Goal: Information Seeking & Learning: Learn about a topic

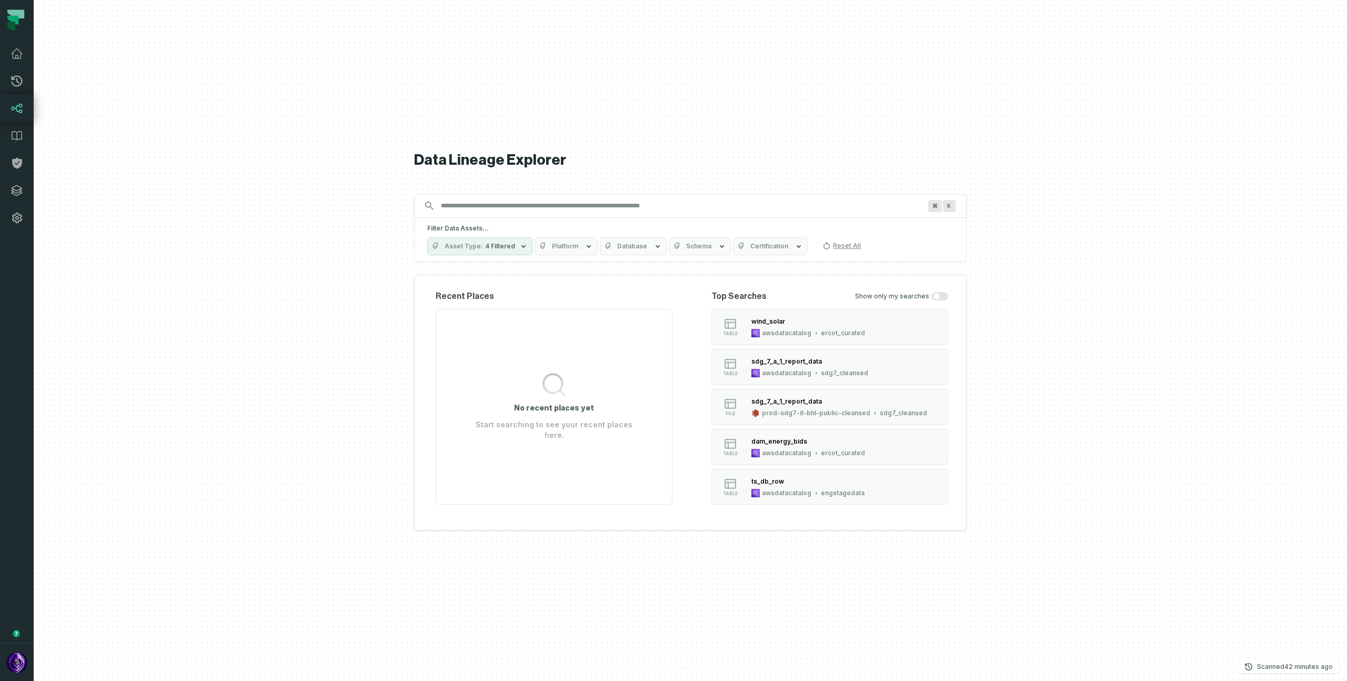
click at [552, 246] on span "Platform" at bounding box center [565, 246] width 26 height 8
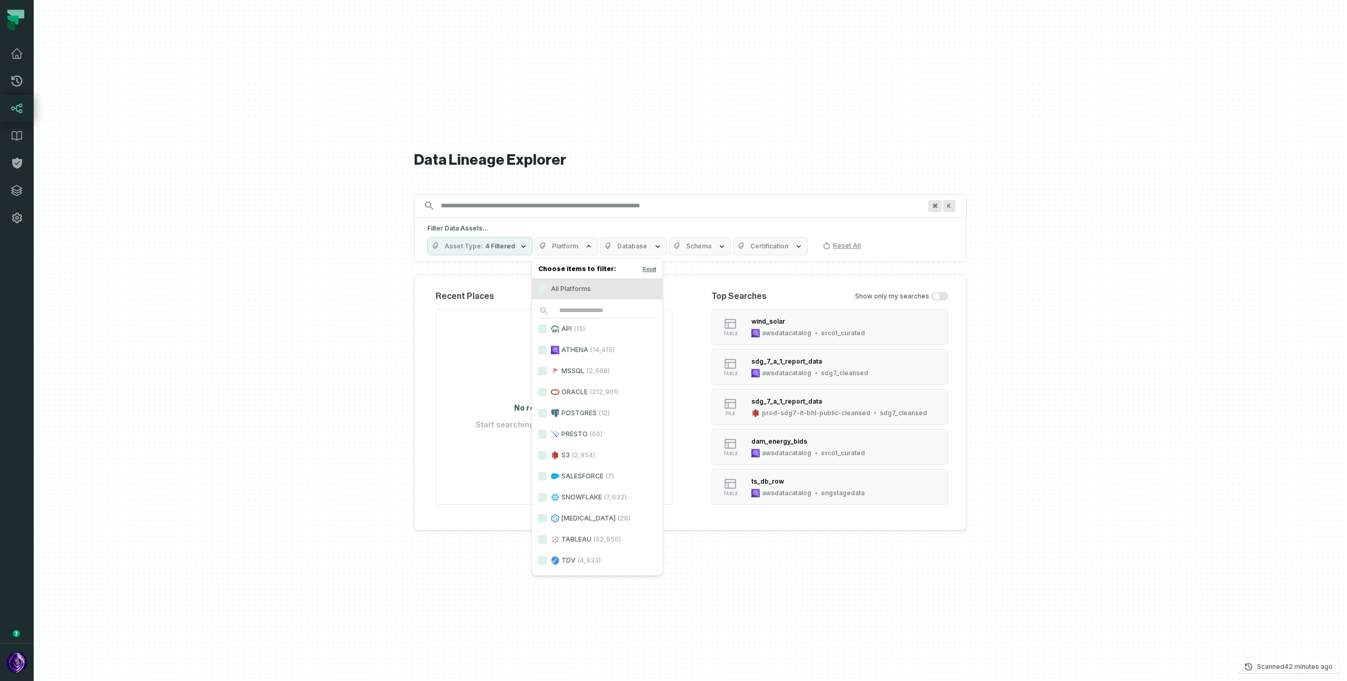
click at [493, 247] on span "4 Filtered" at bounding box center [500, 246] width 30 height 8
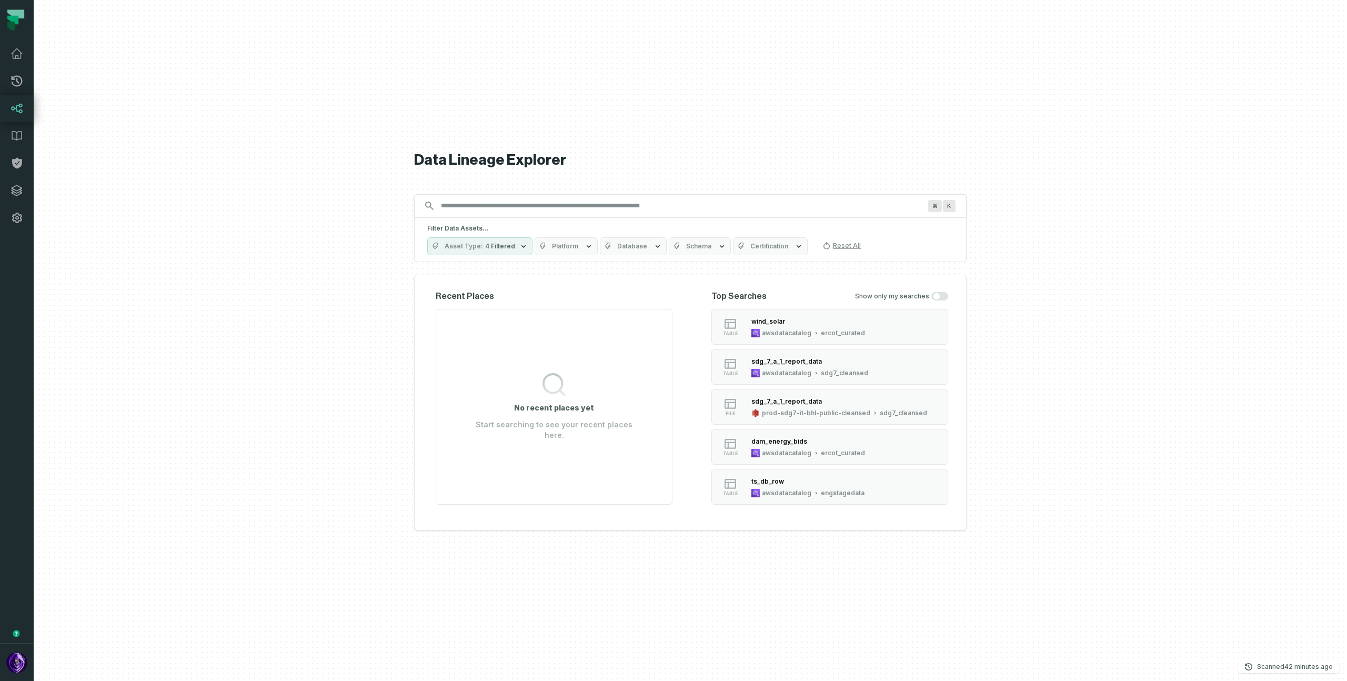
click at [564, 248] on span "Platform" at bounding box center [565, 246] width 26 height 8
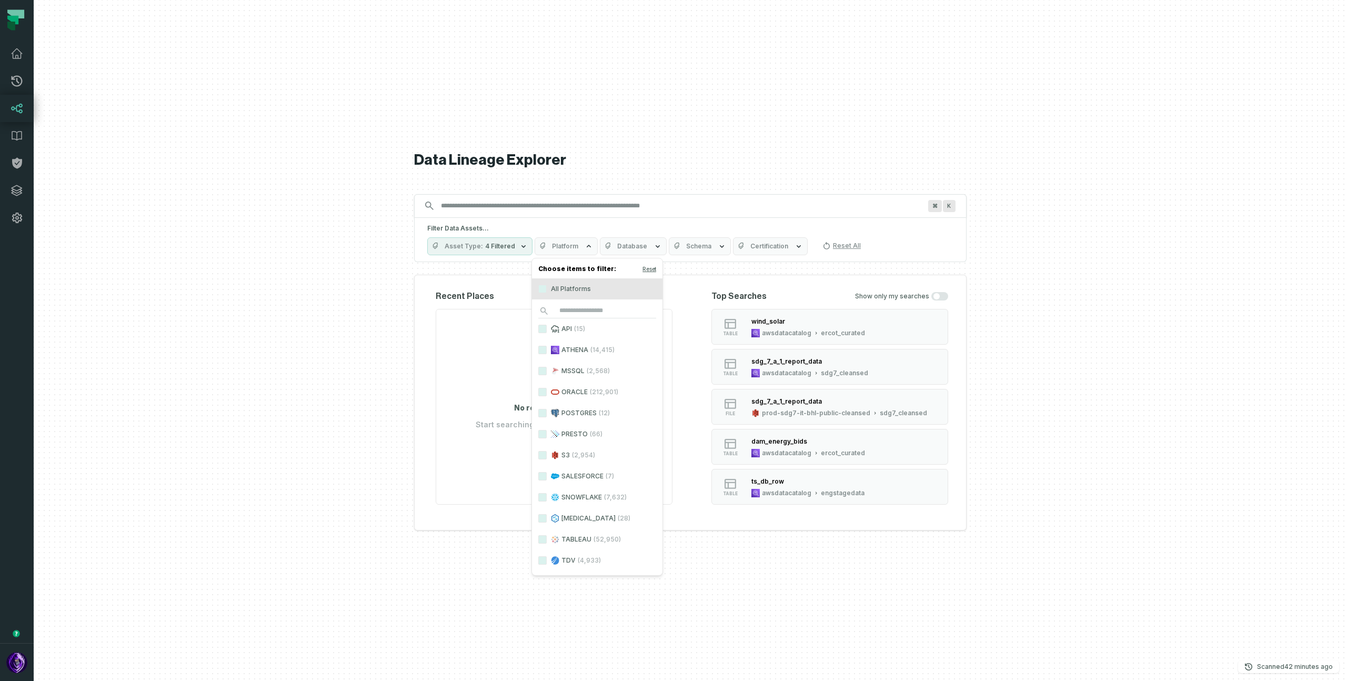
click at [481, 242] on span "Asset Type" at bounding box center [464, 246] width 38 height 8
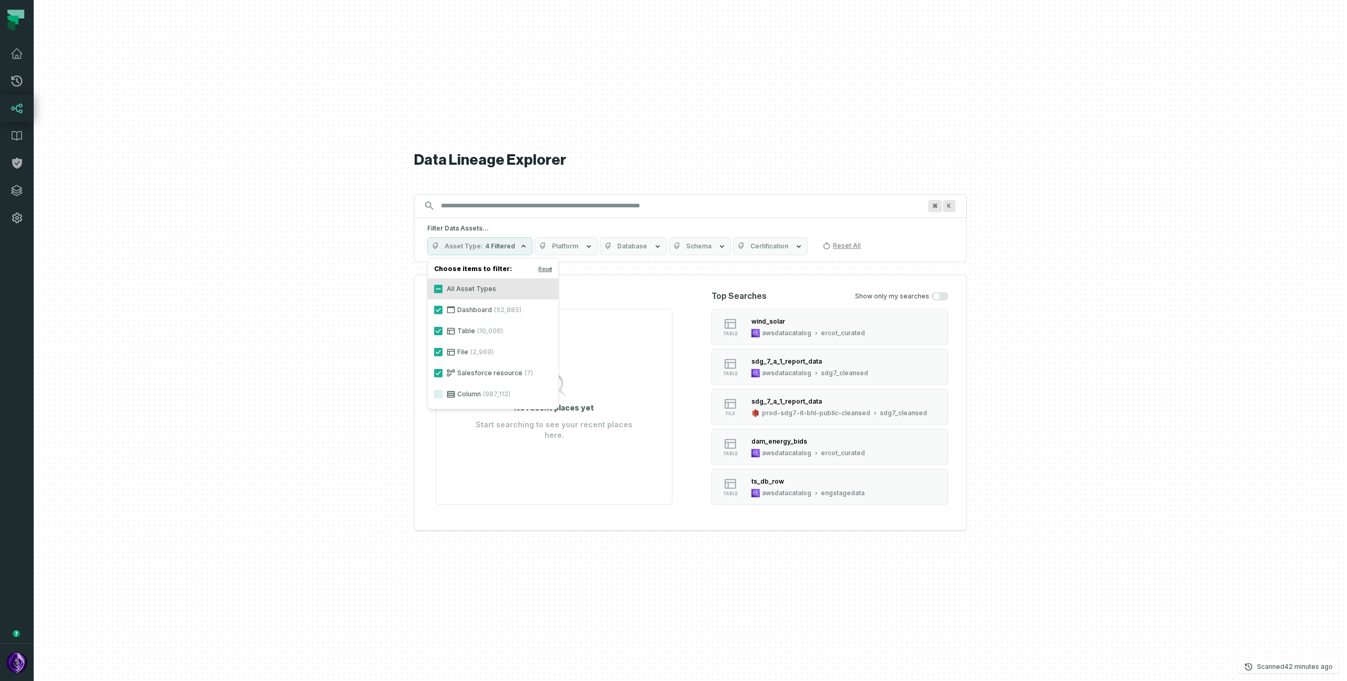
click at [618, 248] on span "Database" at bounding box center [632, 246] width 30 height 8
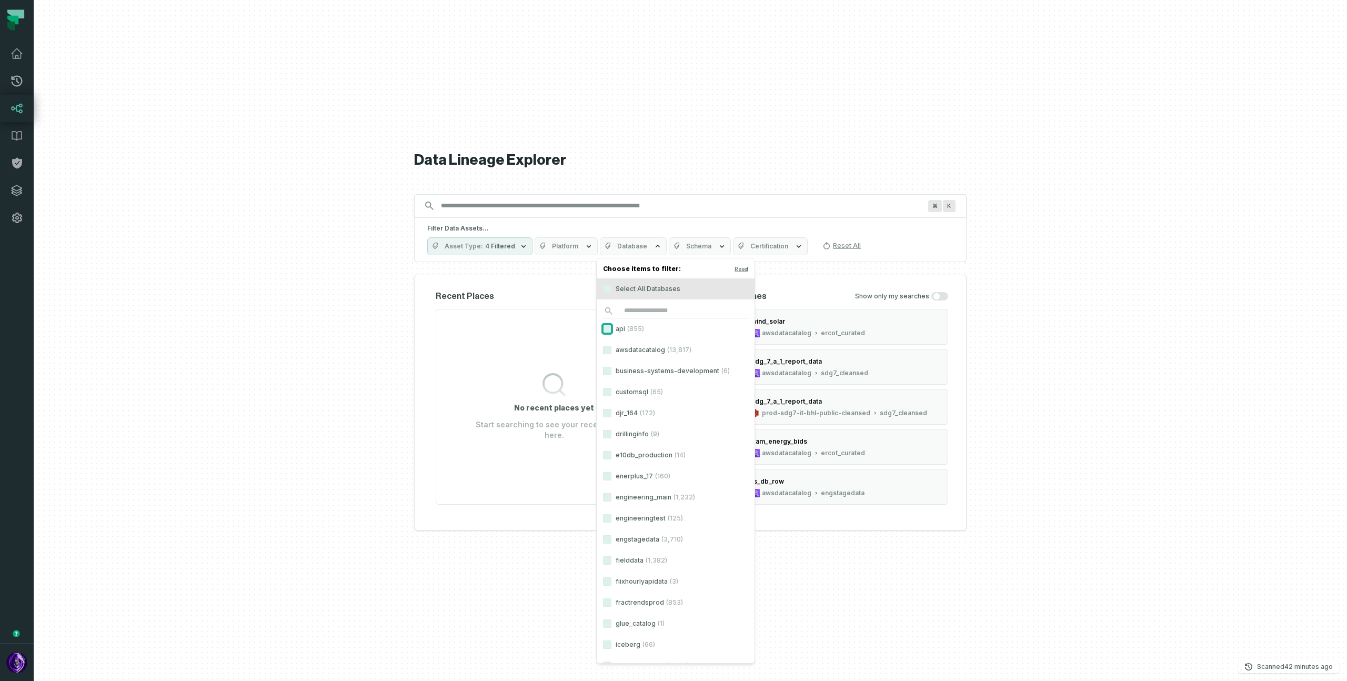
click at [609, 326] on button "api (855)" at bounding box center [607, 329] width 8 height 8
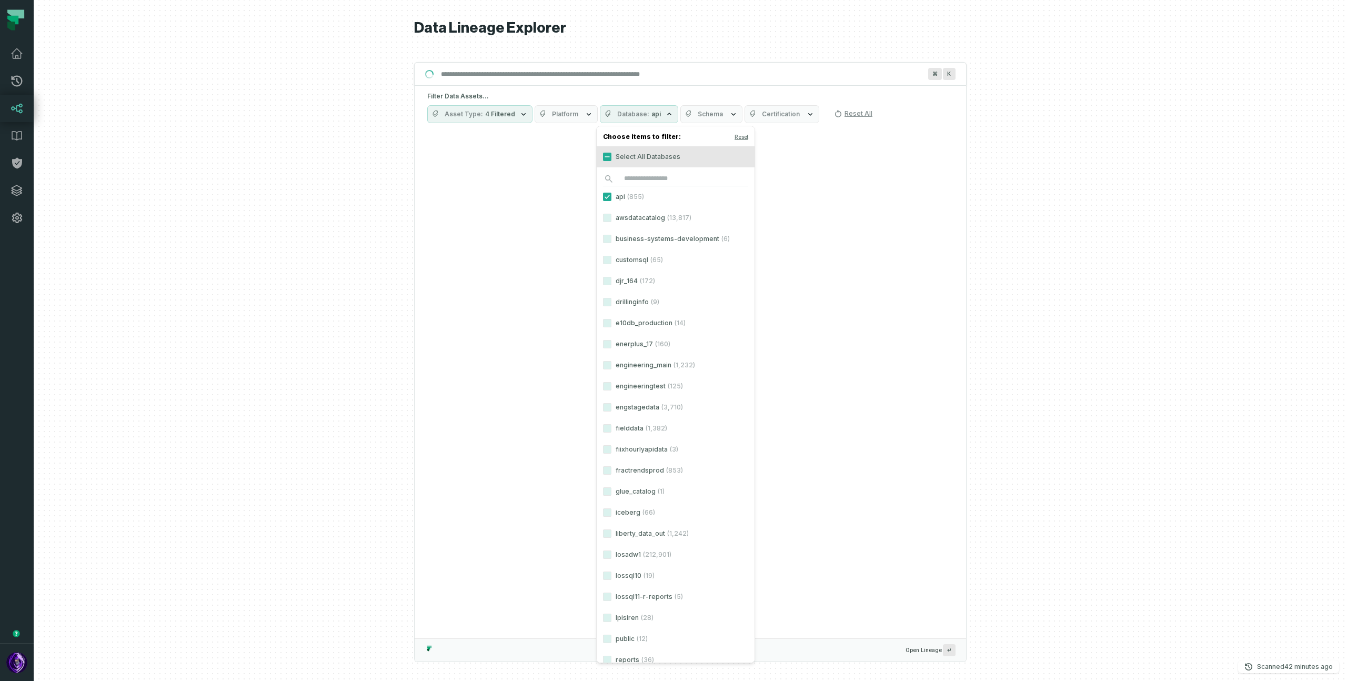
click at [334, 193] on div at bounding box center [691, 340] width 1314 height 681
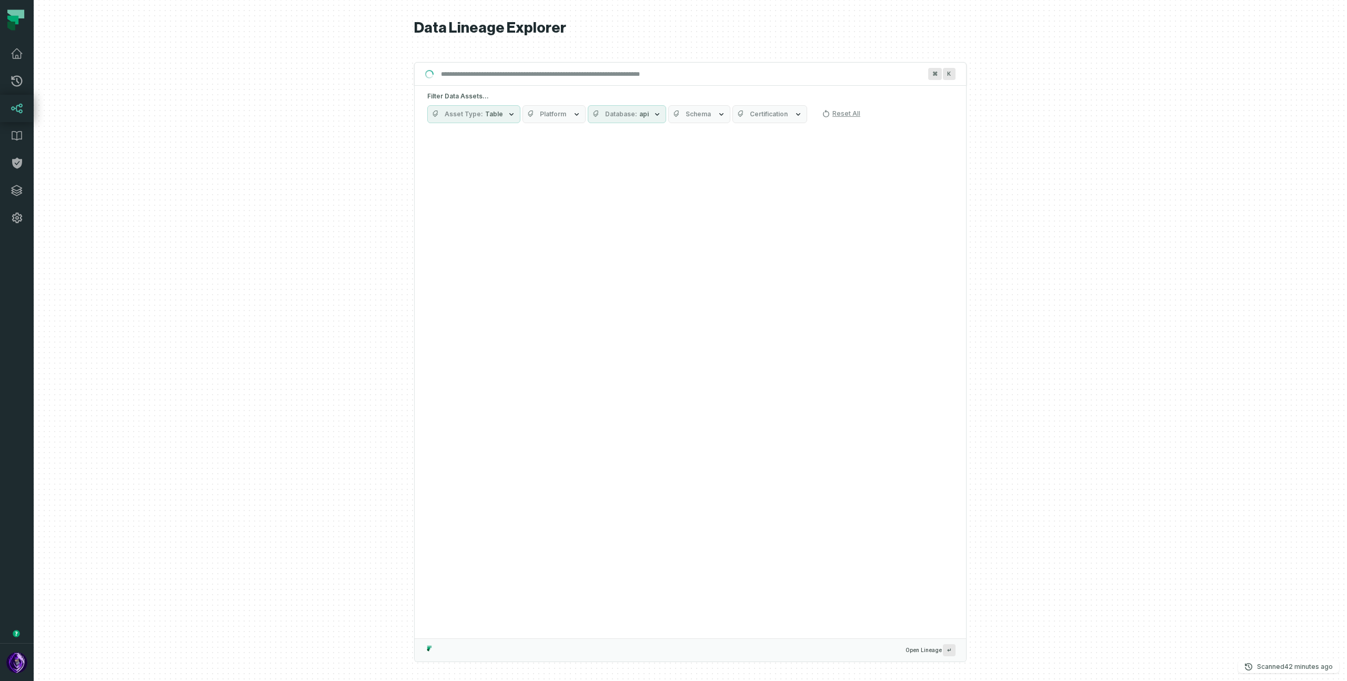
click at [561, 115] on span "Platform" at bounding box center [553, 114] width 26 height 8
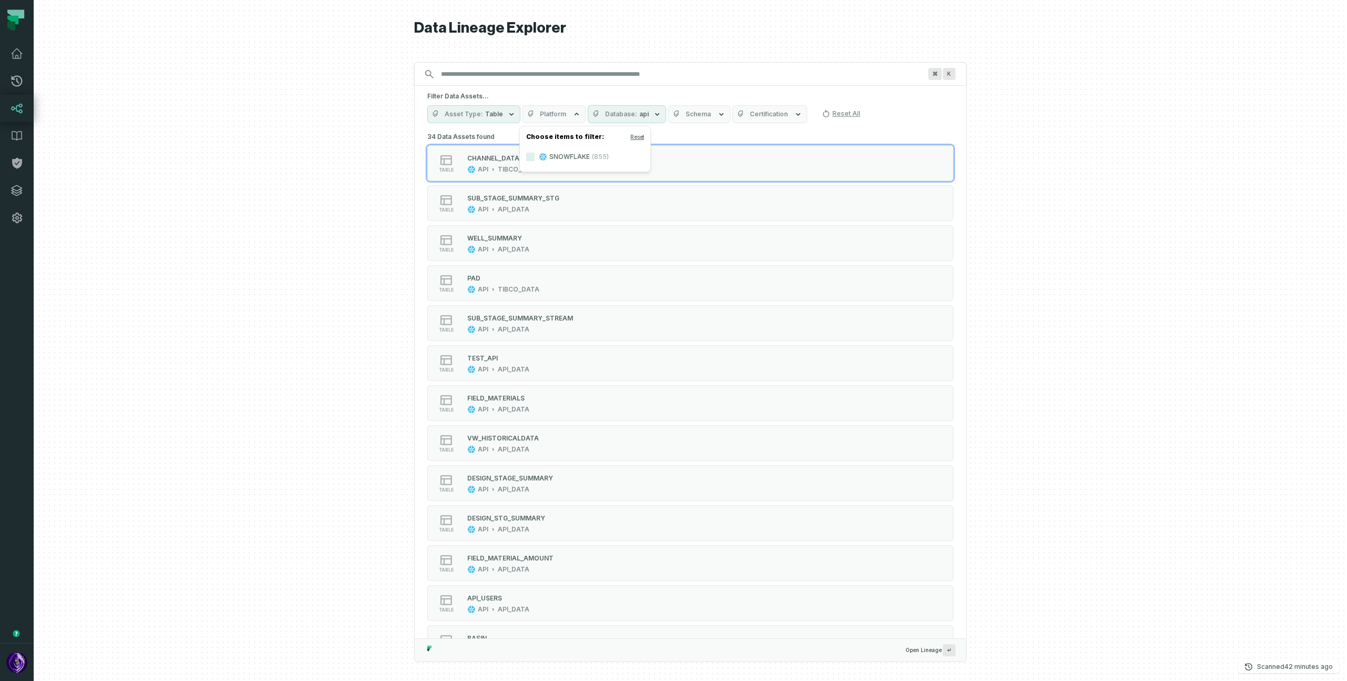
click at [318, 219] on div at bounding box center [691, 340] width 1314 height 681
click at [597, 111] on button "Database api" at bounding box center [627, 114] width 78 height 18
click at [598, 157] on button "api (855)" at bounding box center [595, 157] width 8 height 8
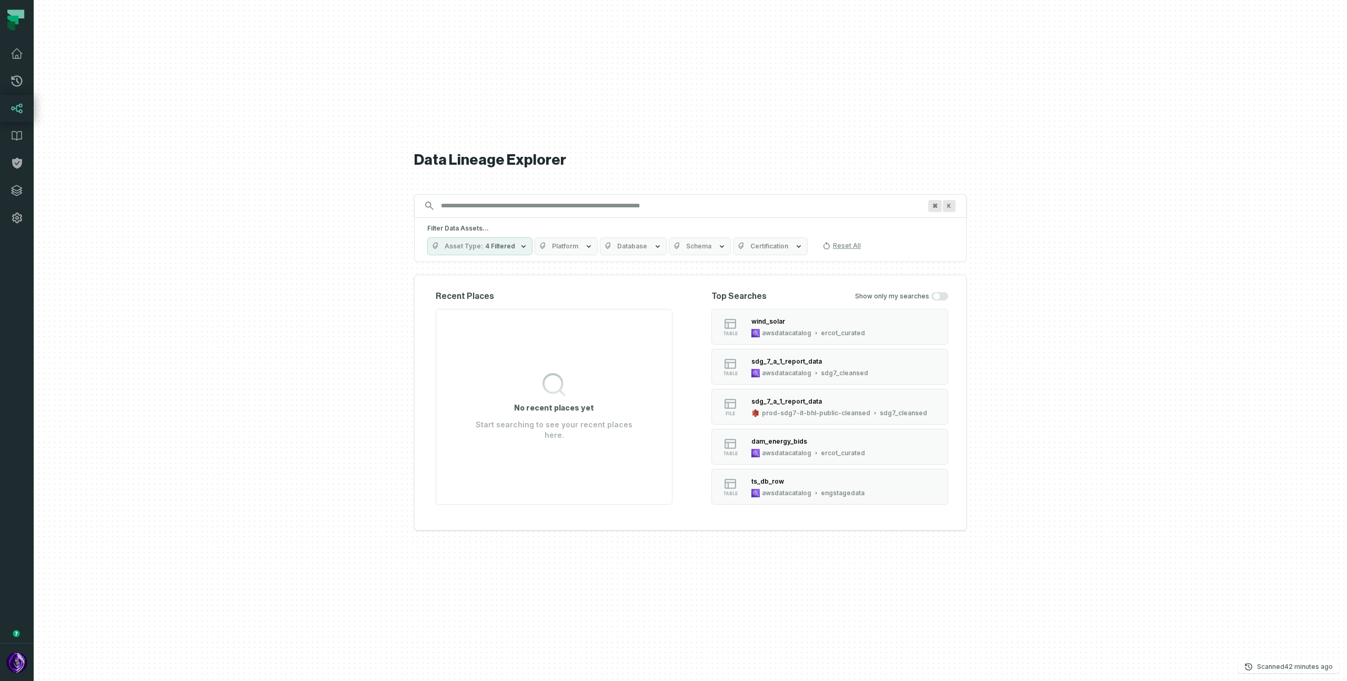
click at [563, 247] on button "Platform" at bounding box center [566, 246] width 63 height 18
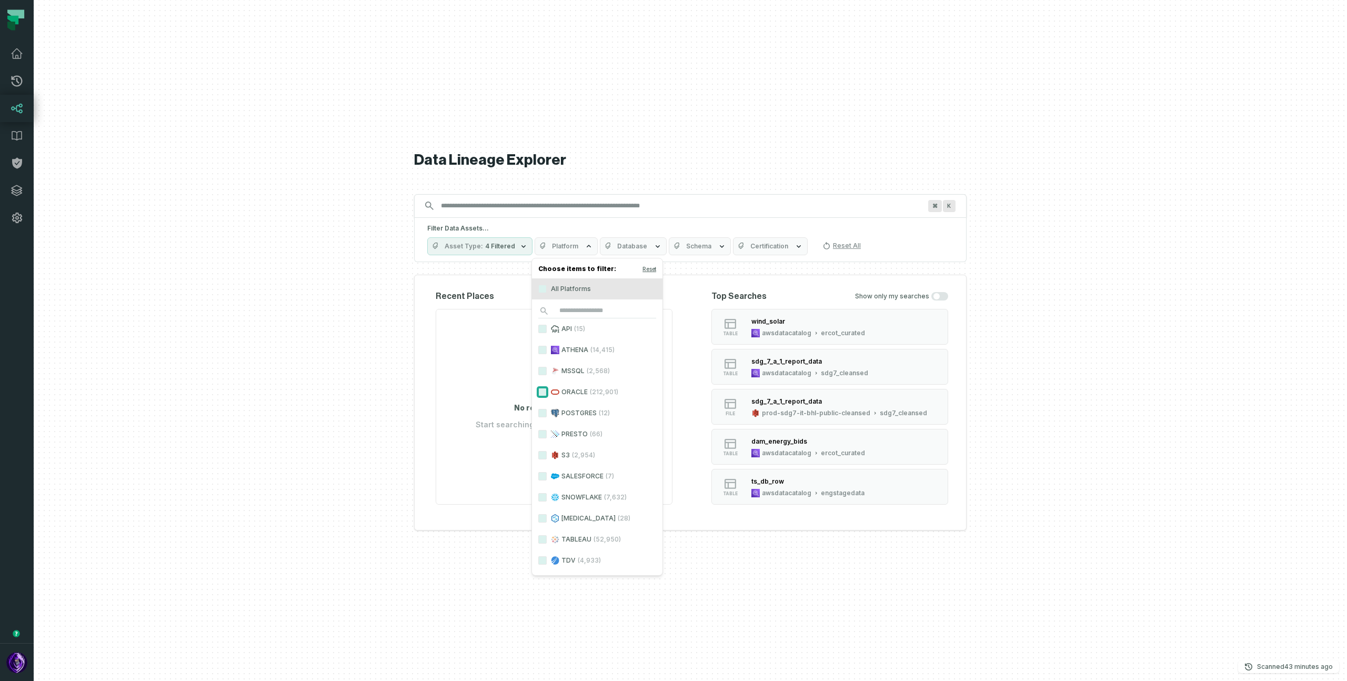
click at [542, 392] on button "ORACLE (212,901)" at bounding box center [542, 392] width 8 height 8
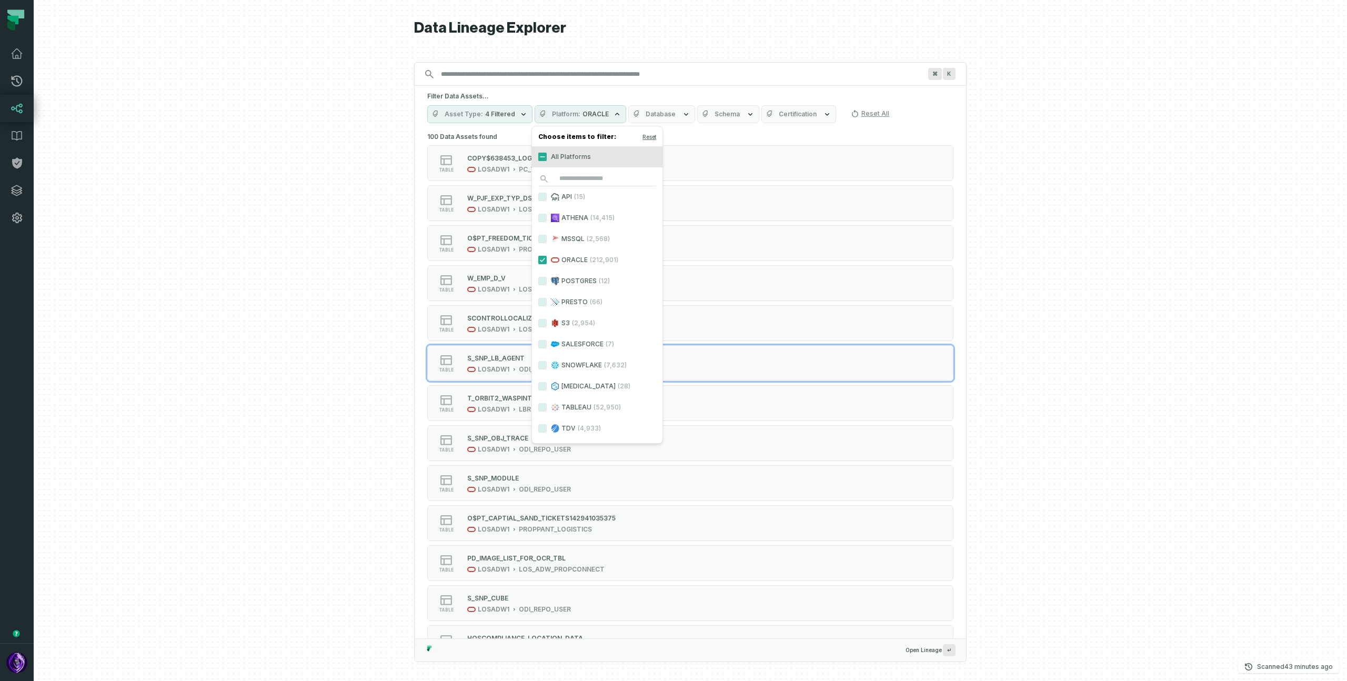
click at [324, 298] on div at bounding box center [691, 340] width 1314 height 681
click at [496, 112] on span "Table" at bounding box center [494, 114] width 18 height 8
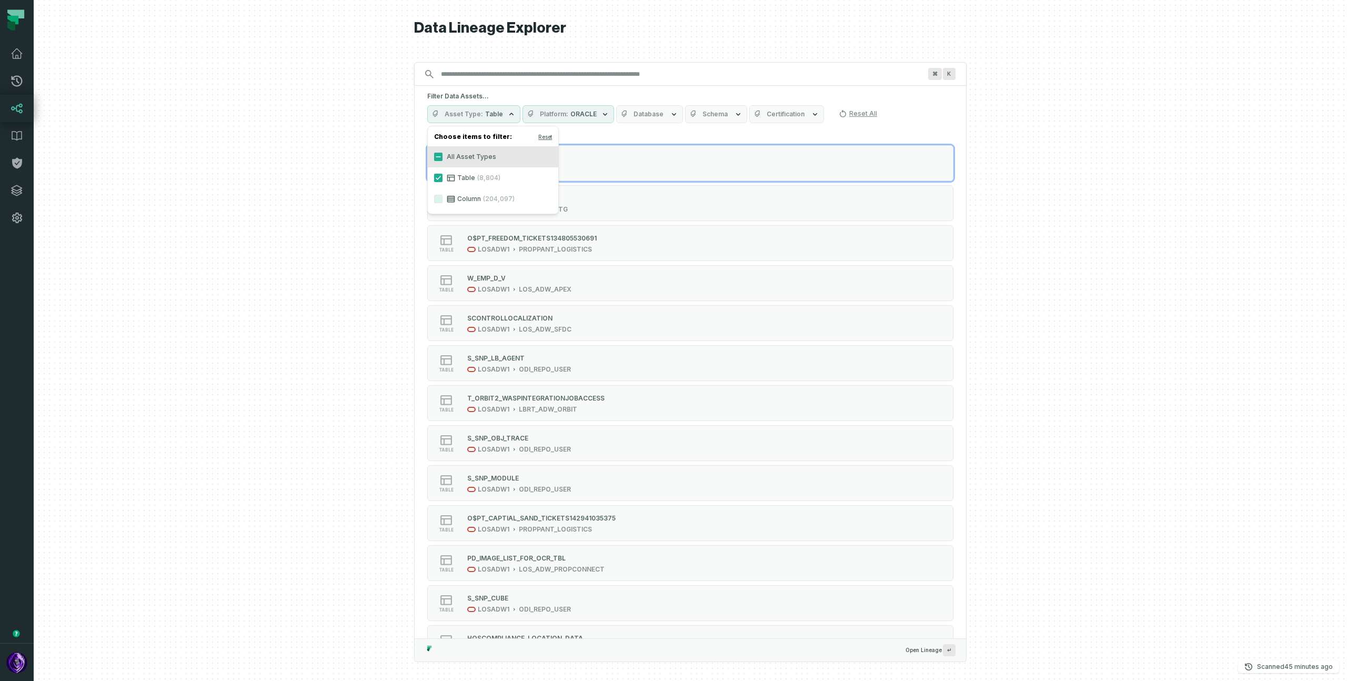
click at [565, 118] on button "Platform ORACLE" at bounding box center [569, 114] width 92 height 18
click at [635, 138] on button "Reset" at bounding box center [638, 137] width 14 height 8
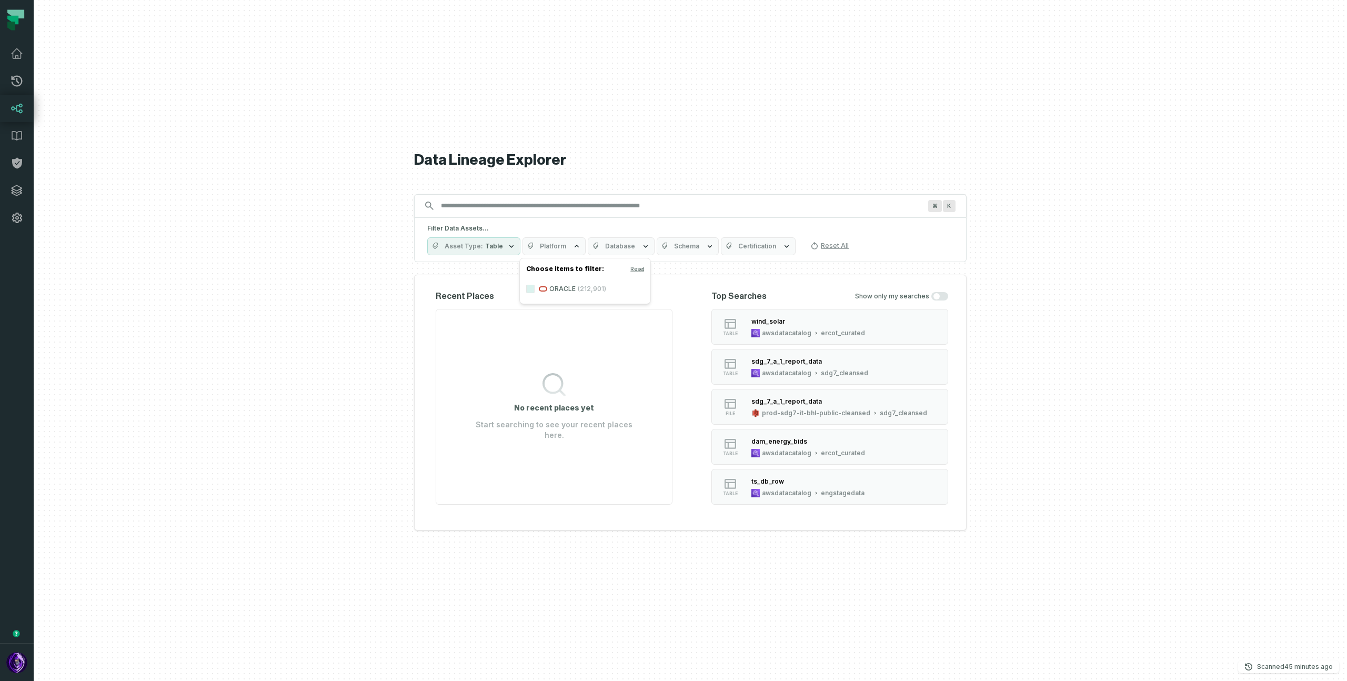
click at [464, 242] on span "Asset Type" at bounding box center [464, 246] width 38 height 8
click at [438, 349] on button "File (2,969)" at bounding box center [438, 352] width 8 height 8
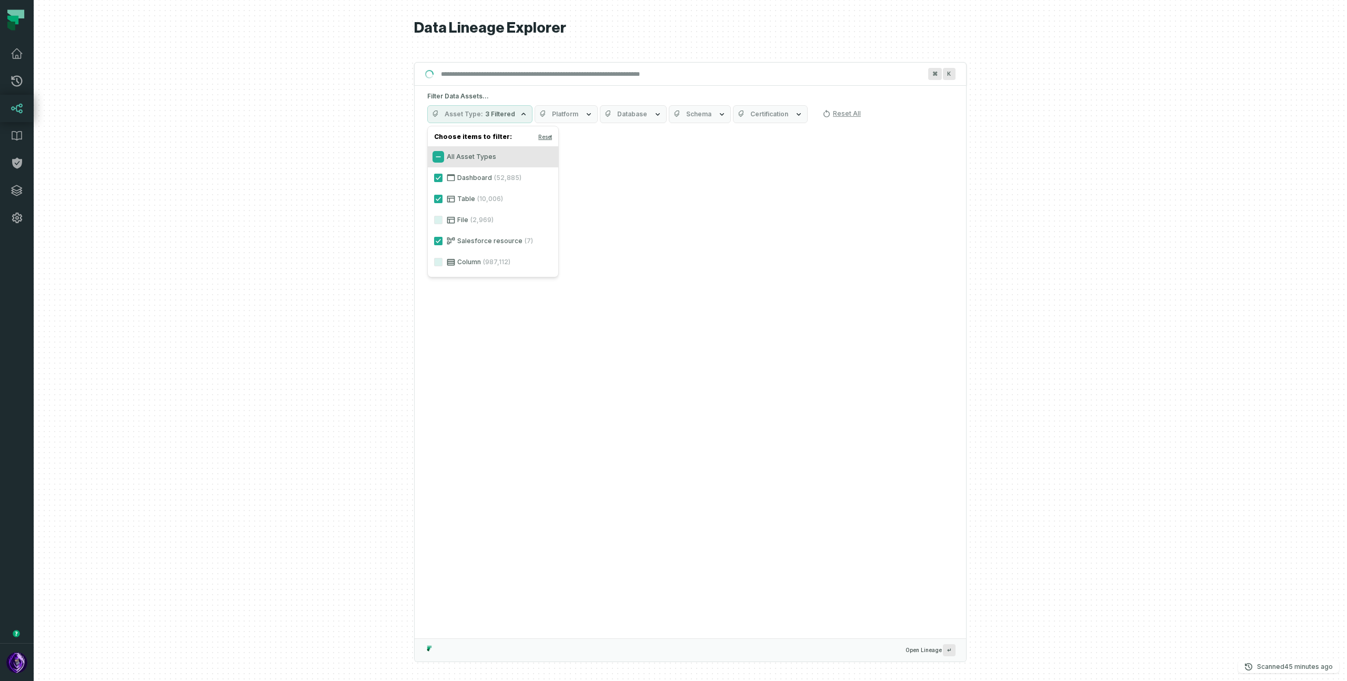
click at [436, 155] on button "All Asset Types" at bounding box center [438, 157] width 8 height 8
click at [440, 155] on button "All Asset Types" at bounding box center [438, 157] width 8 height 8
click at [436, 221] on button "File (2,969)" at bounding box center [438, 220] width 8 height 8
click at [347, 219] on div at bounding box center [691, 340] width 1314 height 681
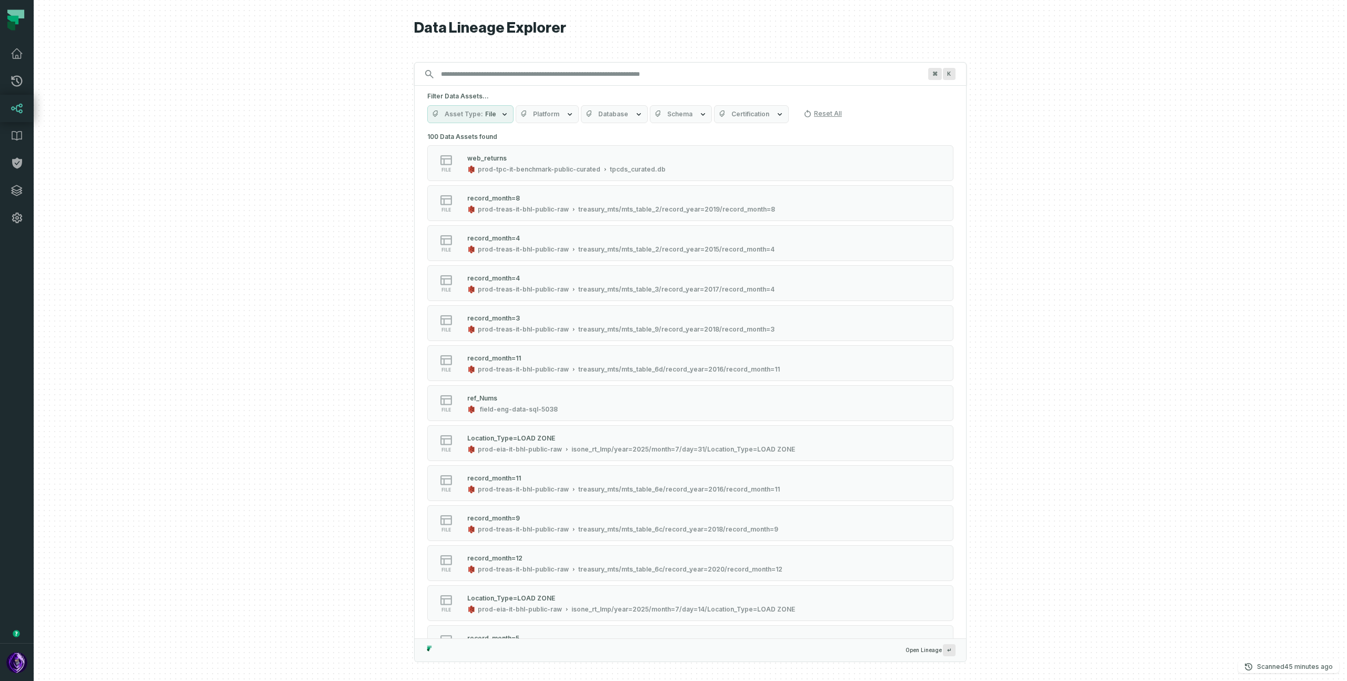
click at [559, 111] on button "Platform" at bounding box center [547, 114] width 63 height 18
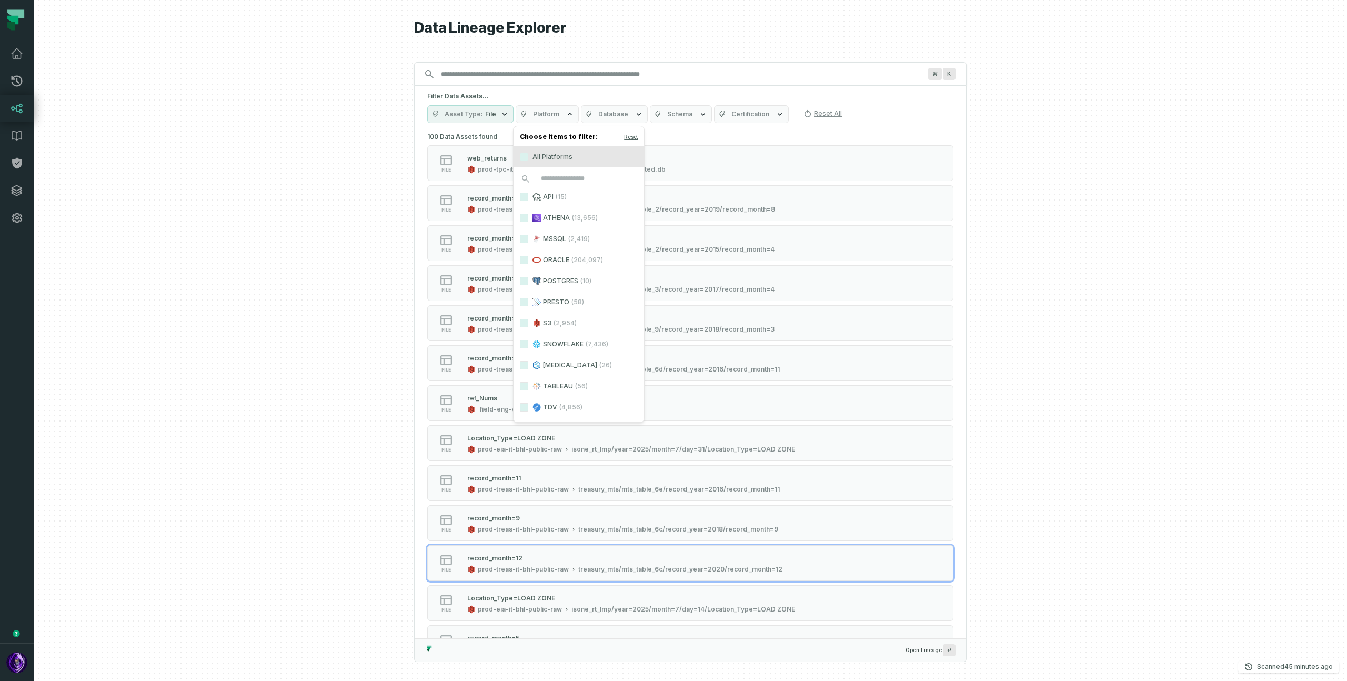
click at [487, 114] on span "File" at bounding box center [490, 114] width 11 height 8
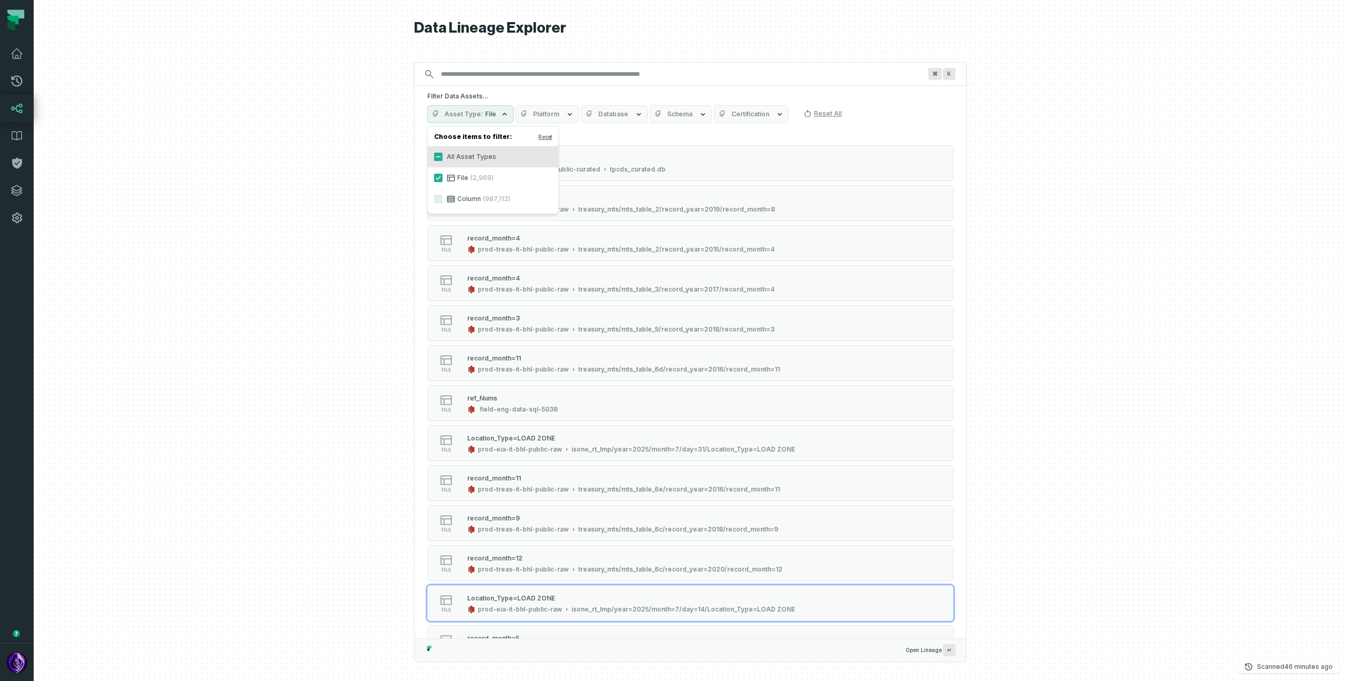
click at [605, 113] on span "Database" at bounding box center [613, 114] width 30 height 8
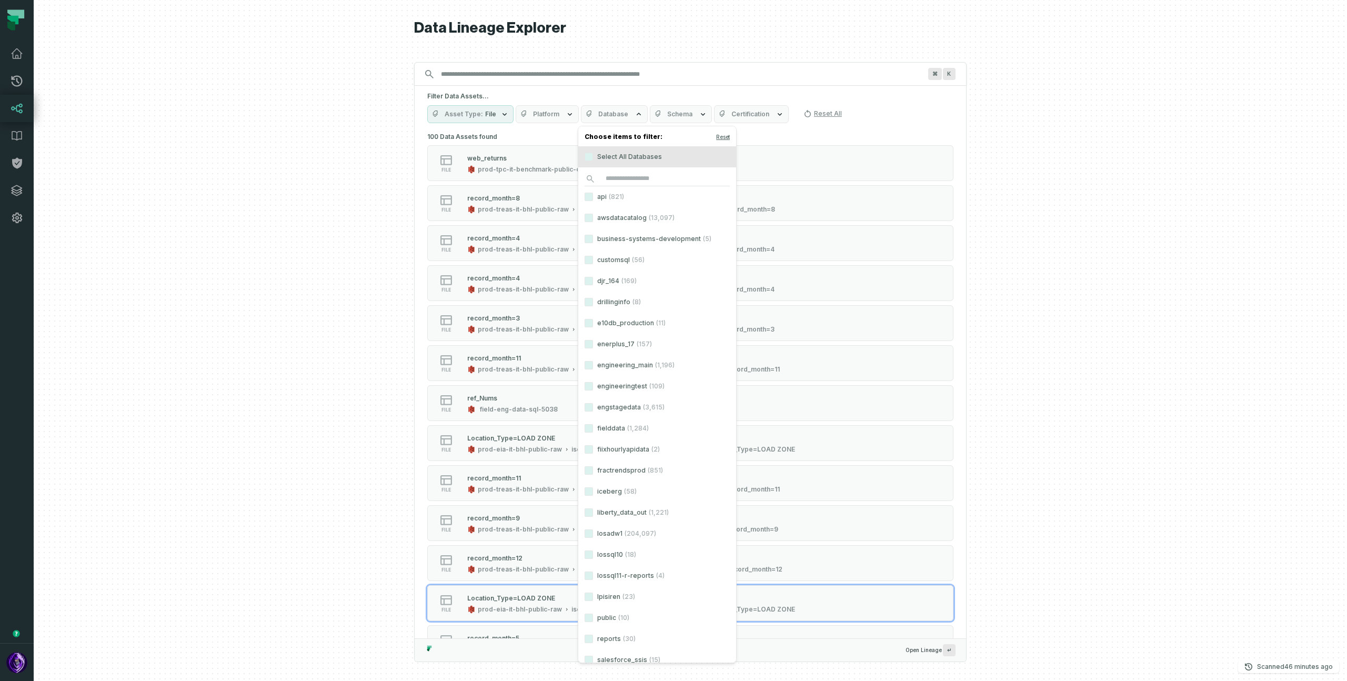
click at [448, 117] on span "Asset Type" at bounding box center [464, 114] width 38 height 8
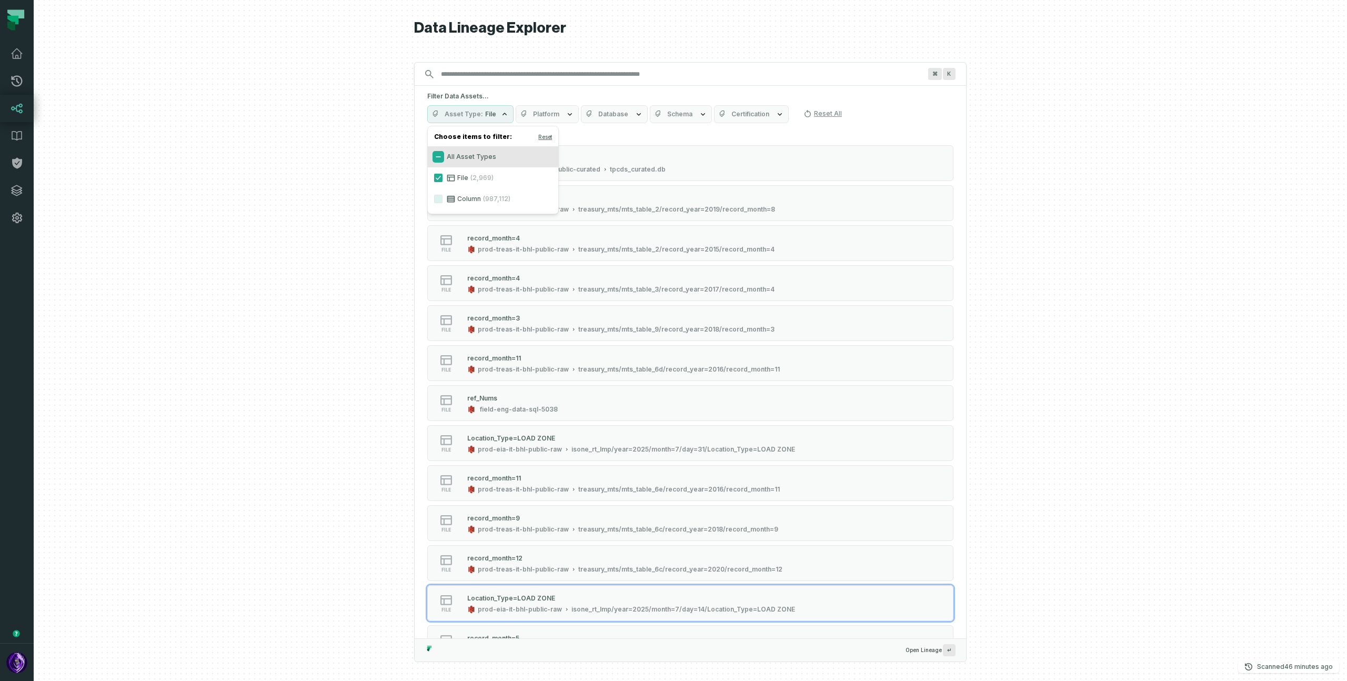
click at [437, 157] on button "All Asset Types" at bounding box center [438, 157] width 8 height 8
click at [377, 187] on div at bounding box center [691, 340] width 1314 height 681
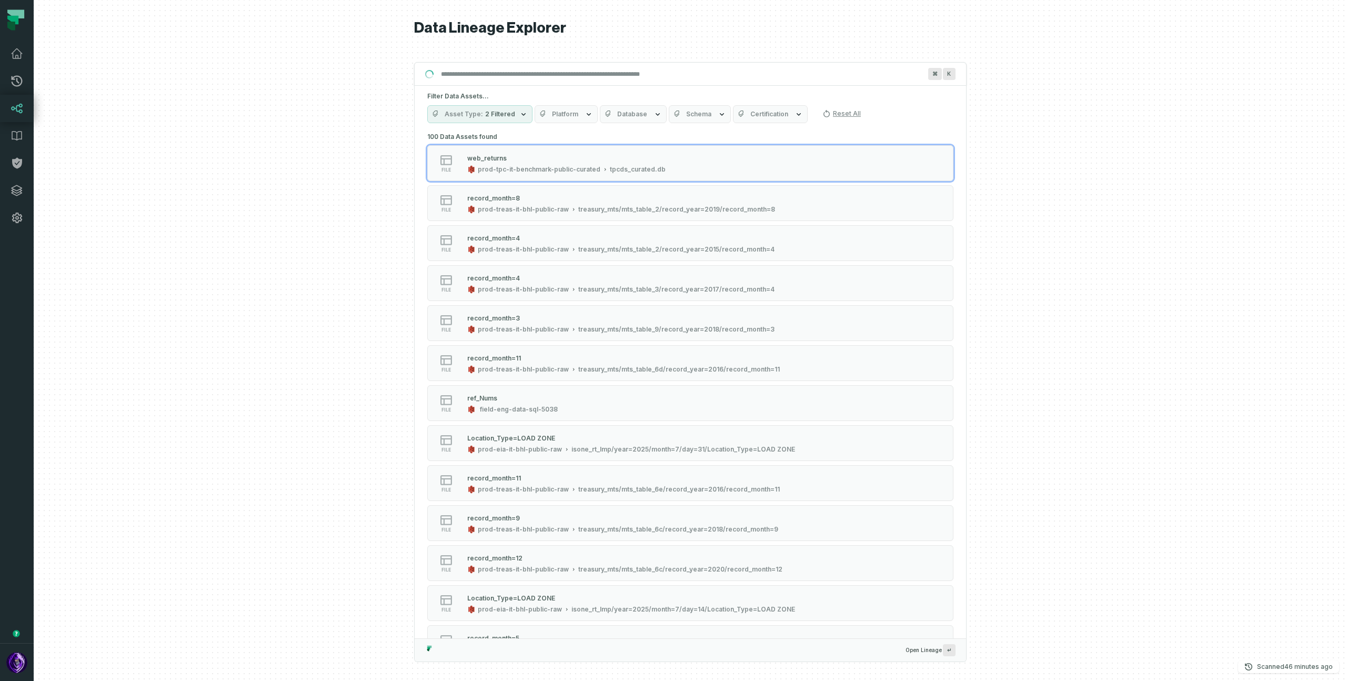
click at [504, 111] on span "2 Filtered" at bounding box center [500, 114] width 30 height 8
click at [553, 116] on span "Platform" at bounding box center [565, 114] width 26 height 8
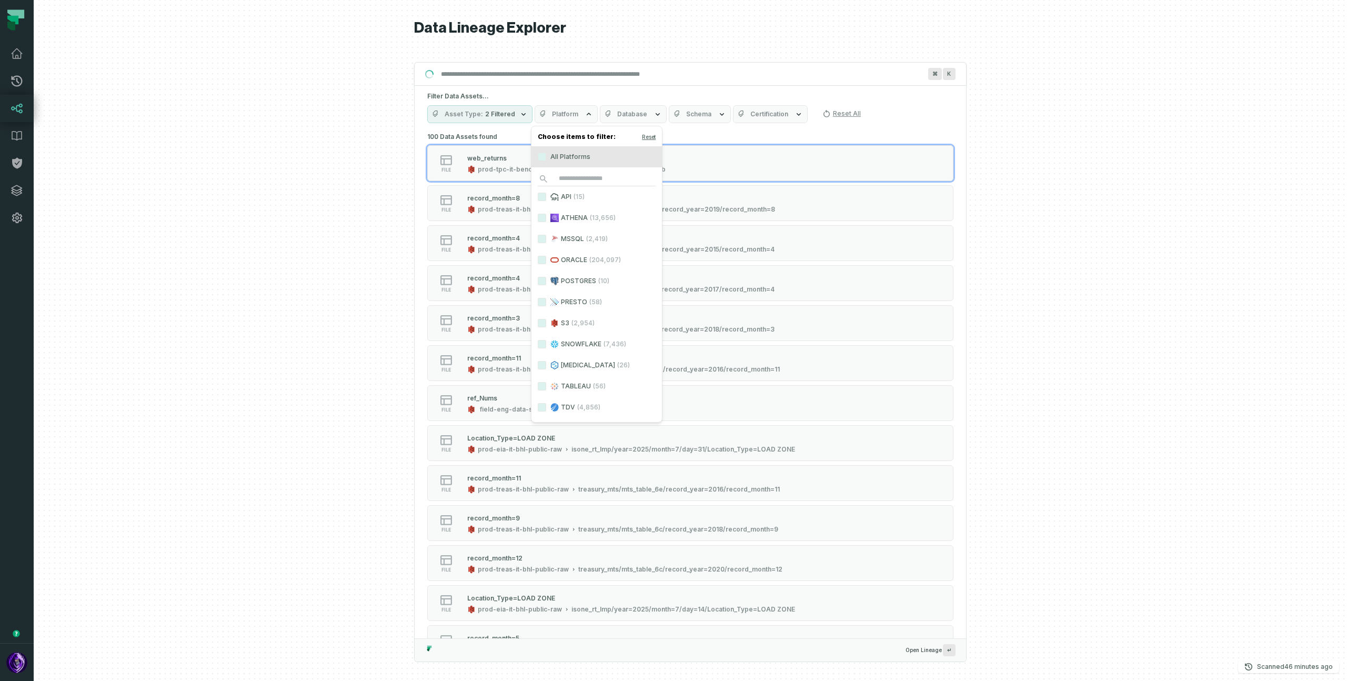
click at [617, 117] on span "Database" at bounding box center [632, 114] width 30 height 8
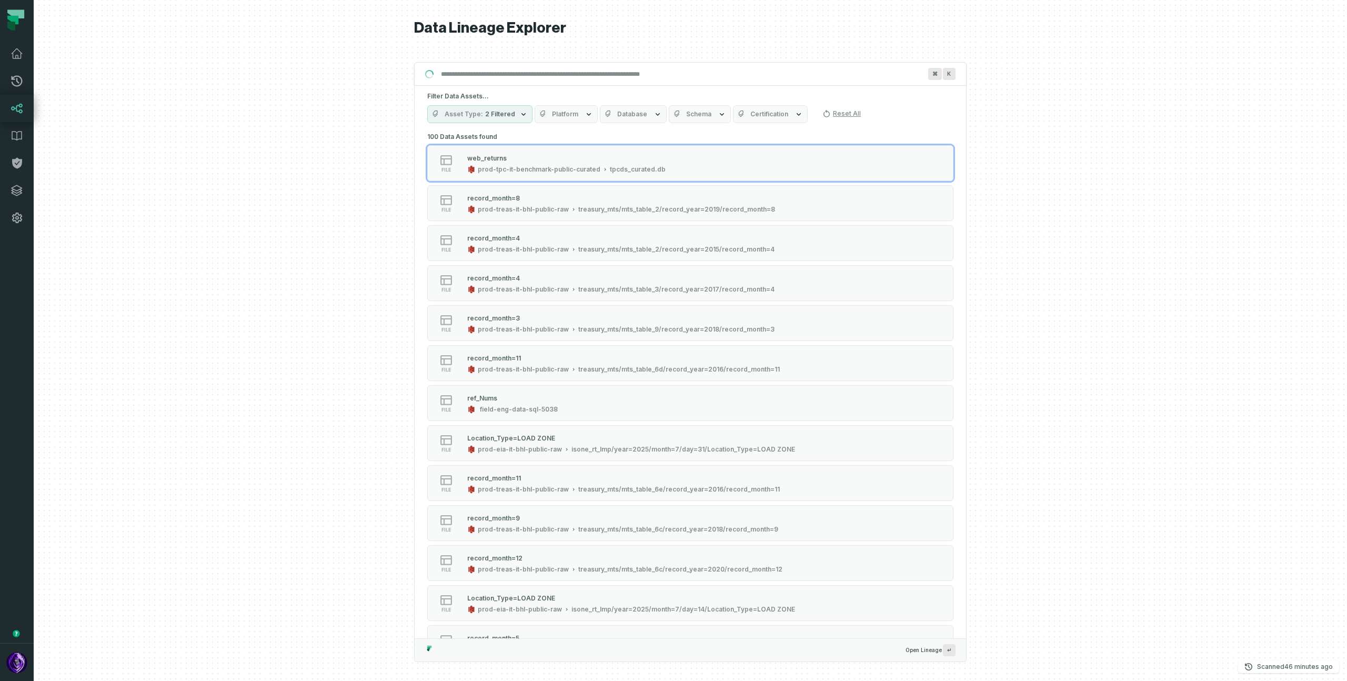
click at [514, 114] on button "Asset Type 2 Filtered" at bounding box center [479, 114] width 105 height 18
click at [544, 138] on button "Reset" at bounding box center [545, 137] width 14 height 8
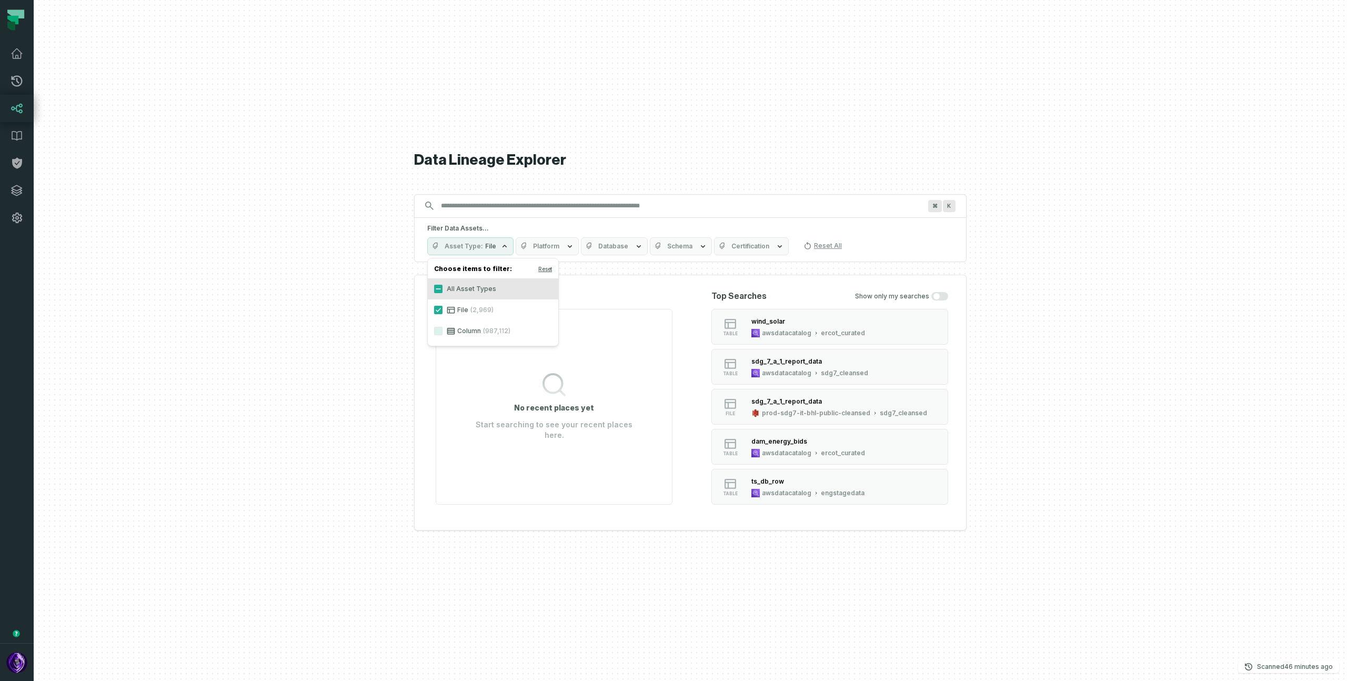
click at [369, 289] on div at bounding box center [691, 340] width 1314 height 681
click at [513, 244] on button "Asset Type 4 Filtered" at bounding box center [479, 246] width 105 height 18
click at [555, 251] on button "Platform" at bounding box center [566, 246] width 63 height 18
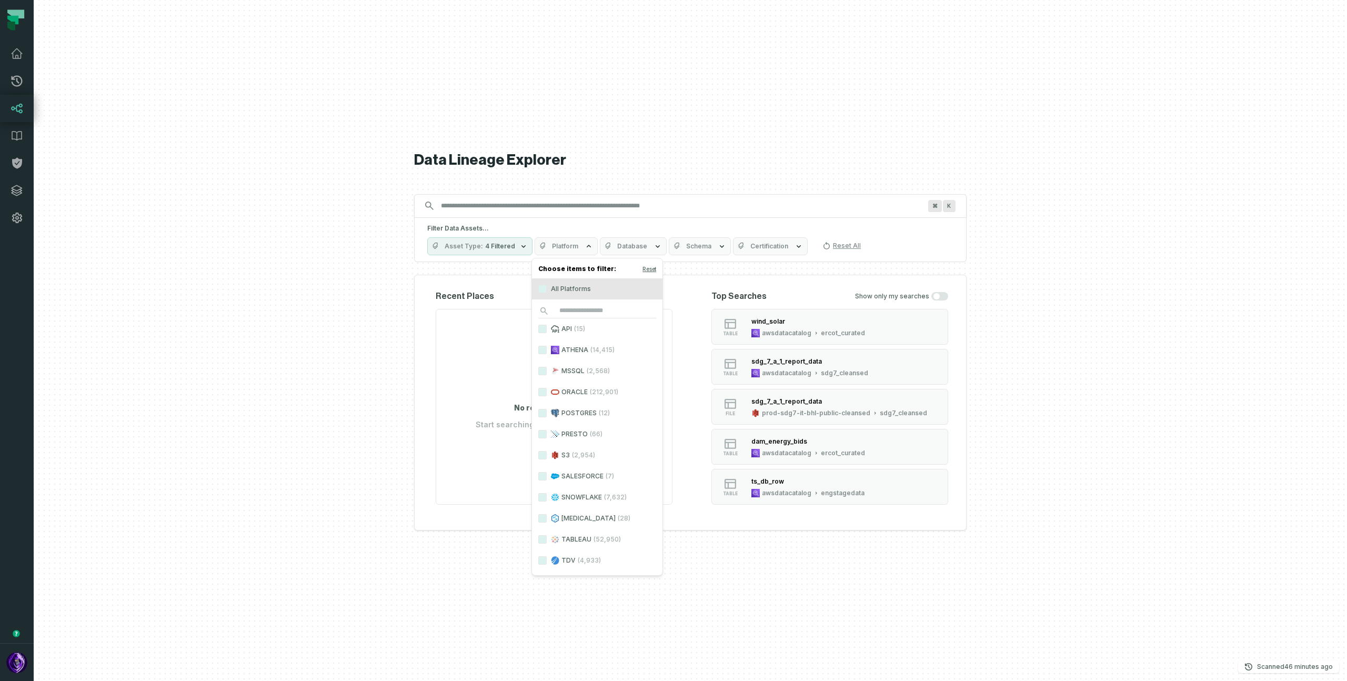
click at [644, 252] on button "Database" at bounding box center [633, 246] width 67 height 18
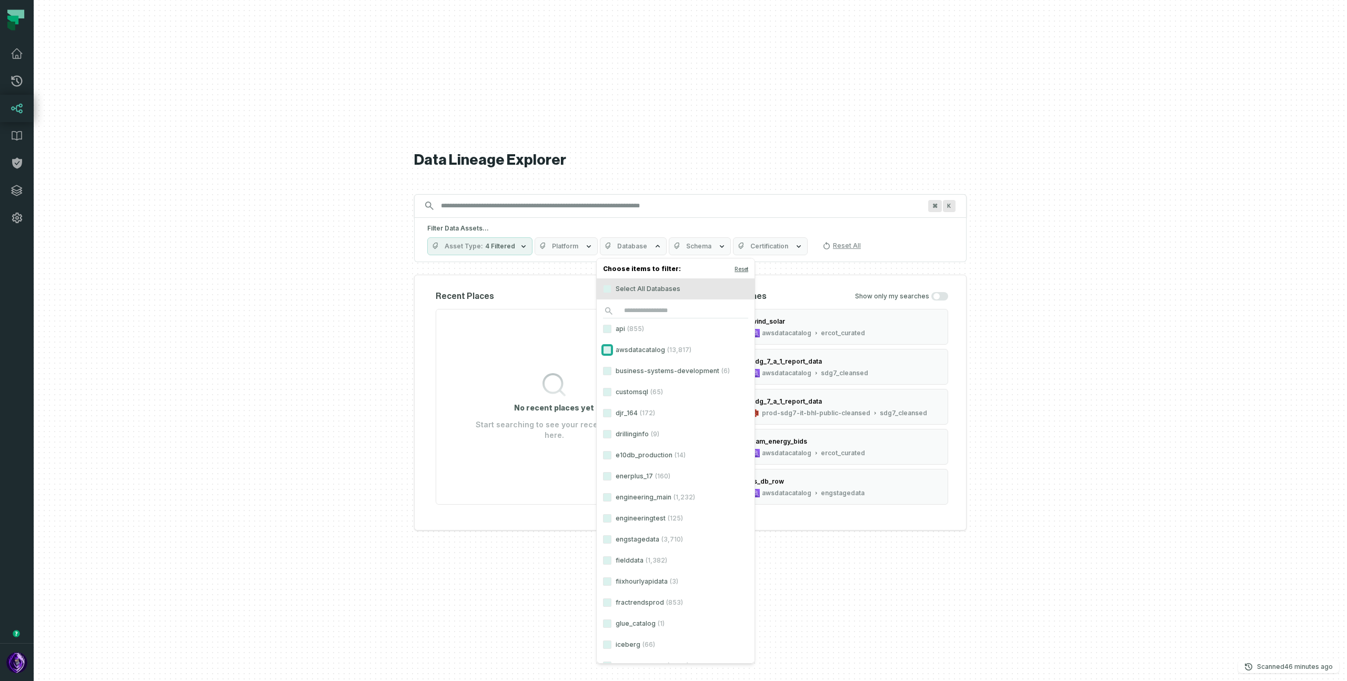
click at [606, 347] on button "awsdatacatalog (13,817)" at bounding box center [607, 350] width 8 height 8
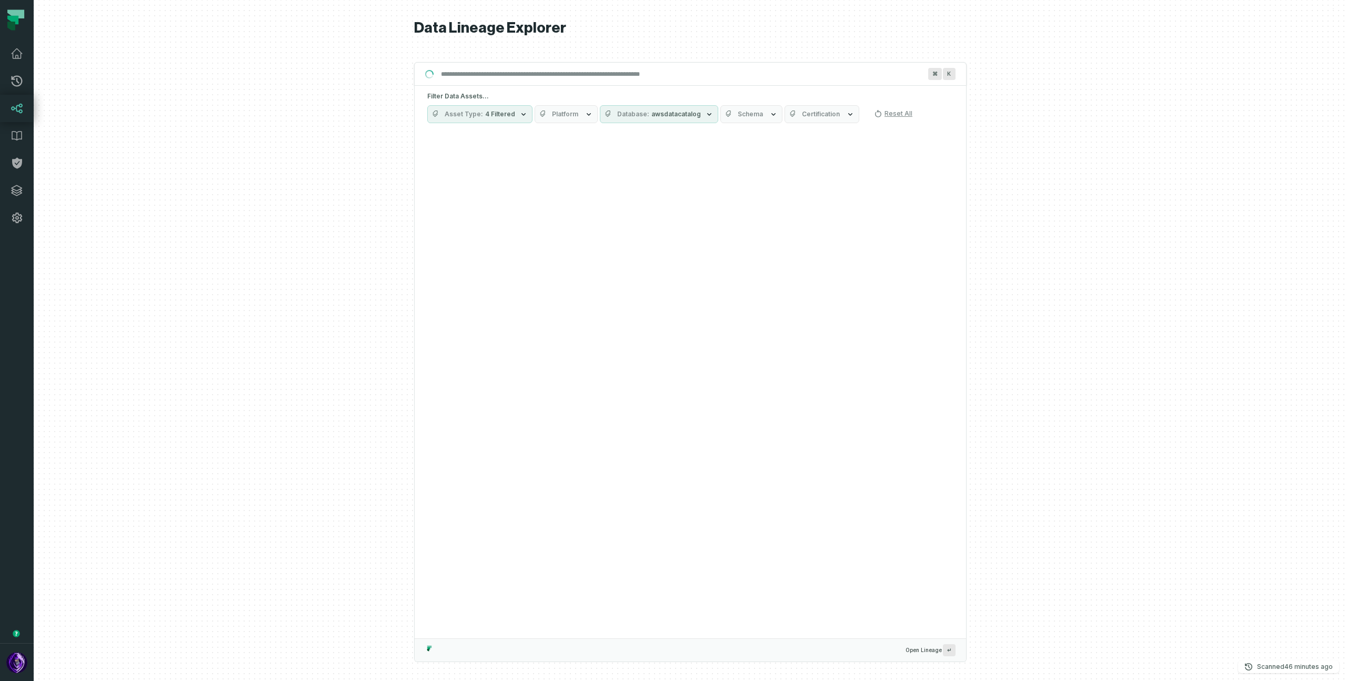
click at [567, 113] on span "Platform" at bounding box center [565, 114] width 26 height 8
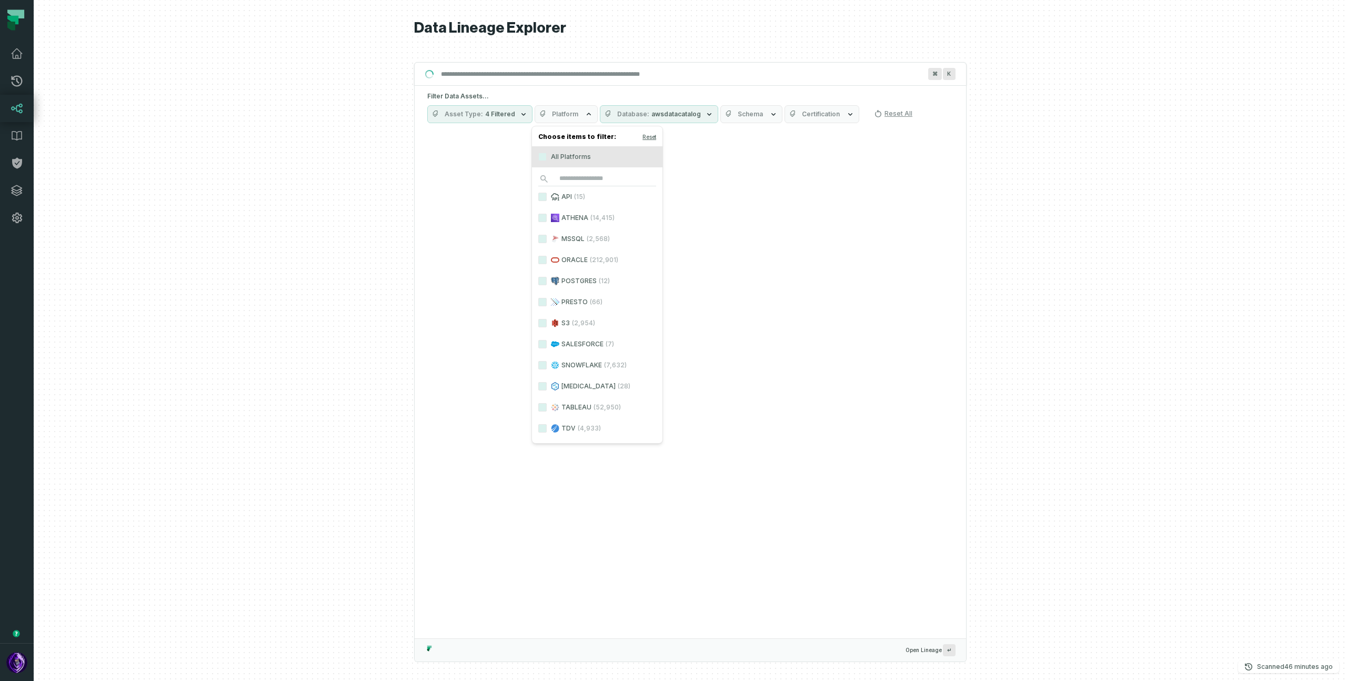
click at [283, 287] on div at bounding box center [691, 340] width 1314 height 681
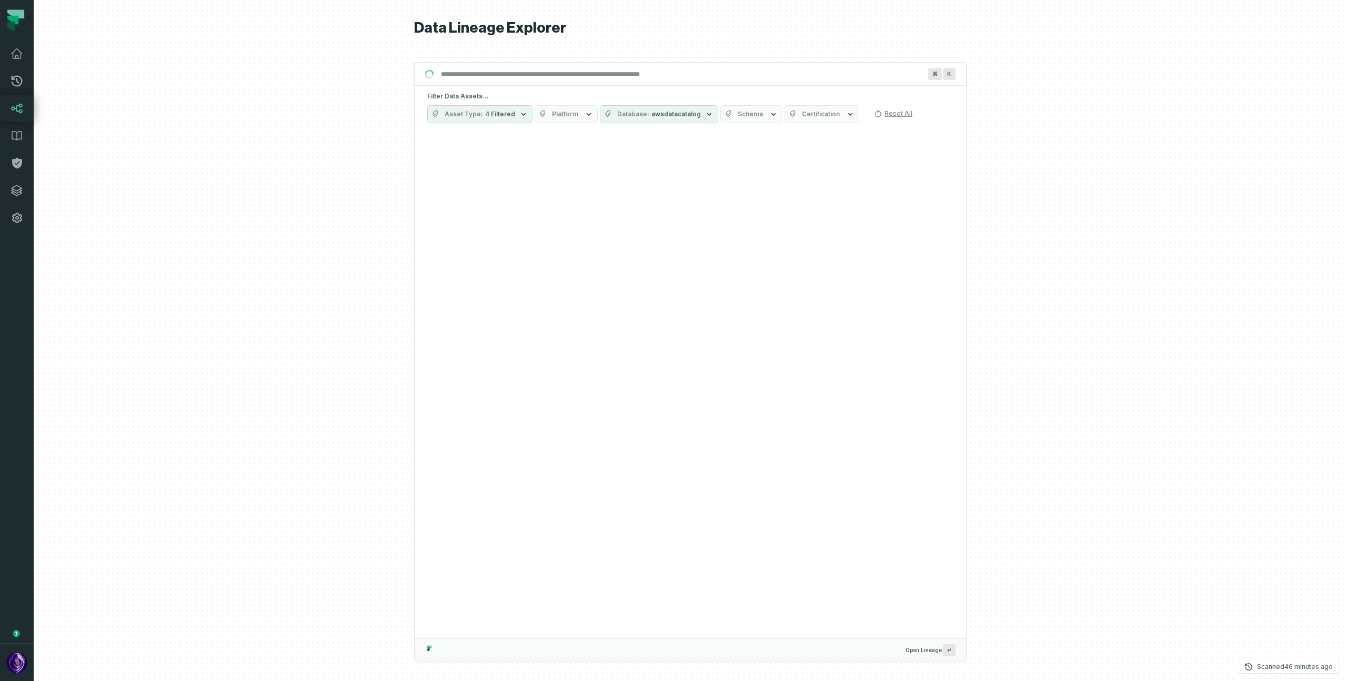
click at [588, 118] on button "Platform" at bounding box center [566, 114] width 63 height 18
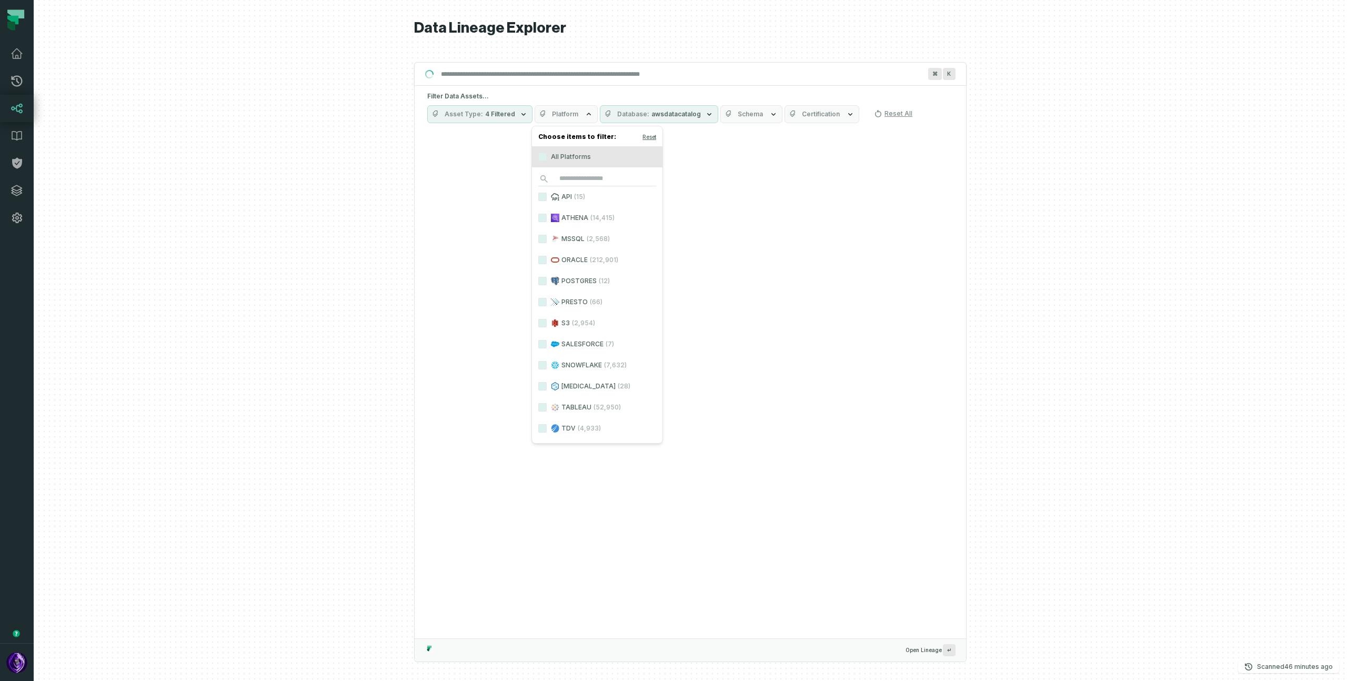
click at [347, 243] on div at bounding box center [691, 340] width 1314 height 681
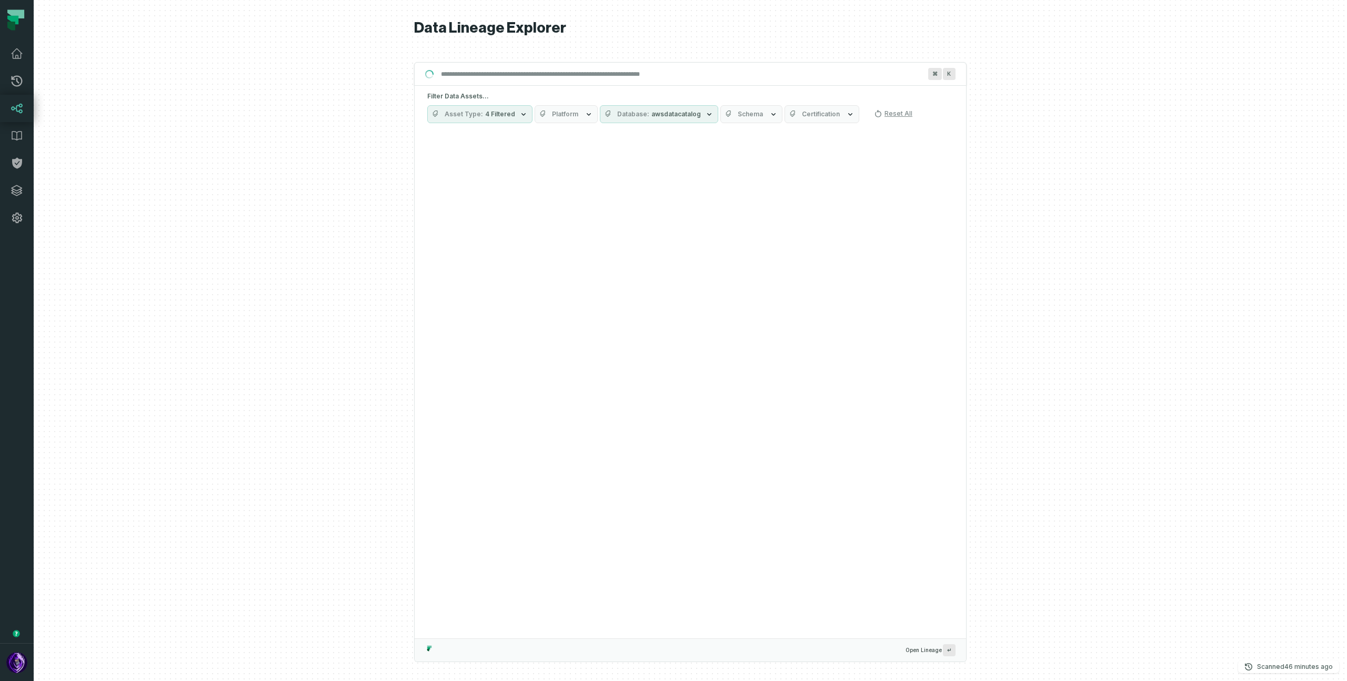
click at [755, 115] on span "Schema" at bounding box center [750, 114] width 25 height 8
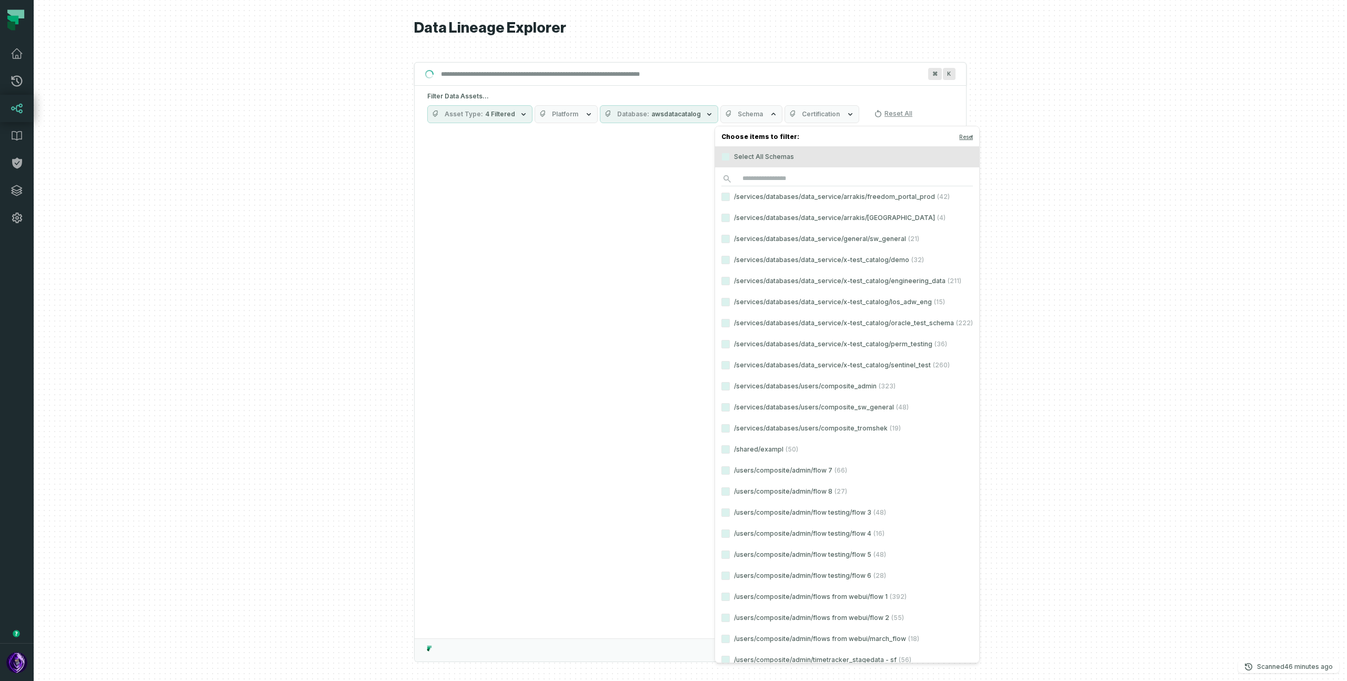
click at [755, 115] on span "Schema" at bounding box center [750, 114] width 25 height 8
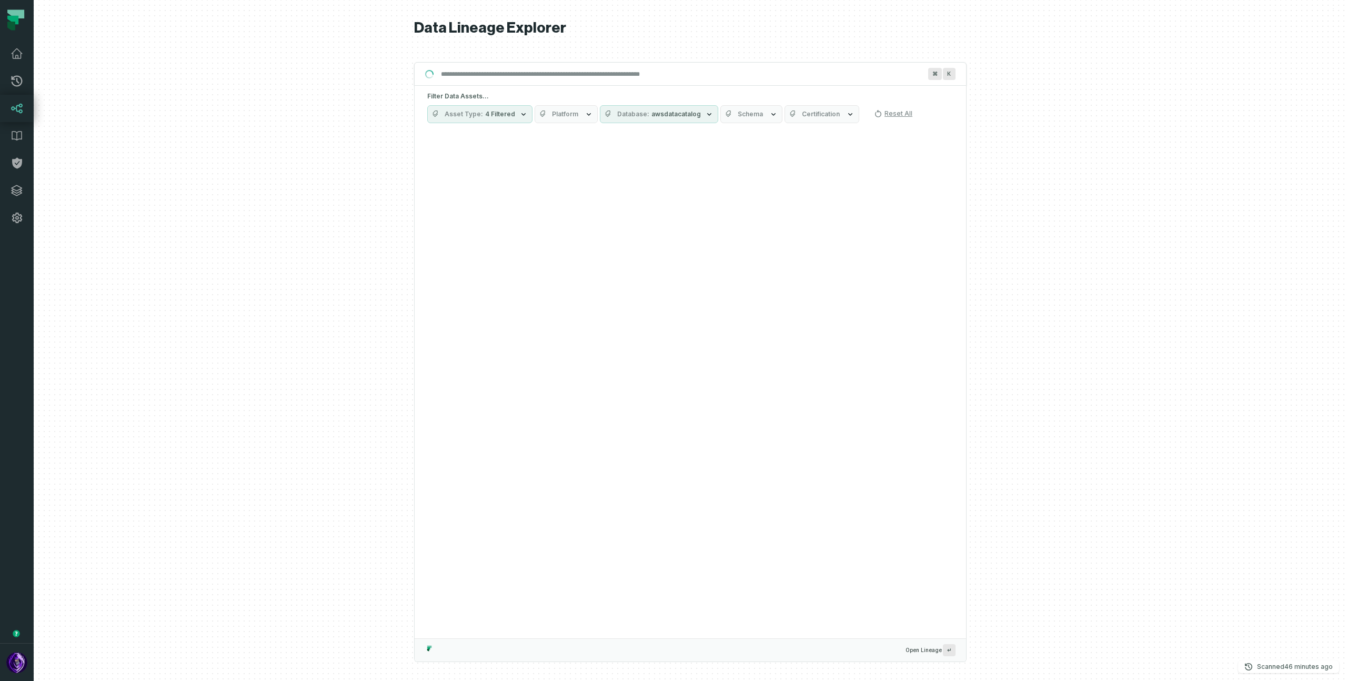
click at [376, 274] on div at bounding box center [691, 340] width 1314 height 681
click at [519, 113] on icon "button" at bounding box center [523, 114] width 8 height 8
click at [292, 236] on div at bounding box center [691, 340] width 1314 height 681
click at [667, 107] on button "Database awsdatacatalog" at bounding box center [659, 114] width 118 height 18
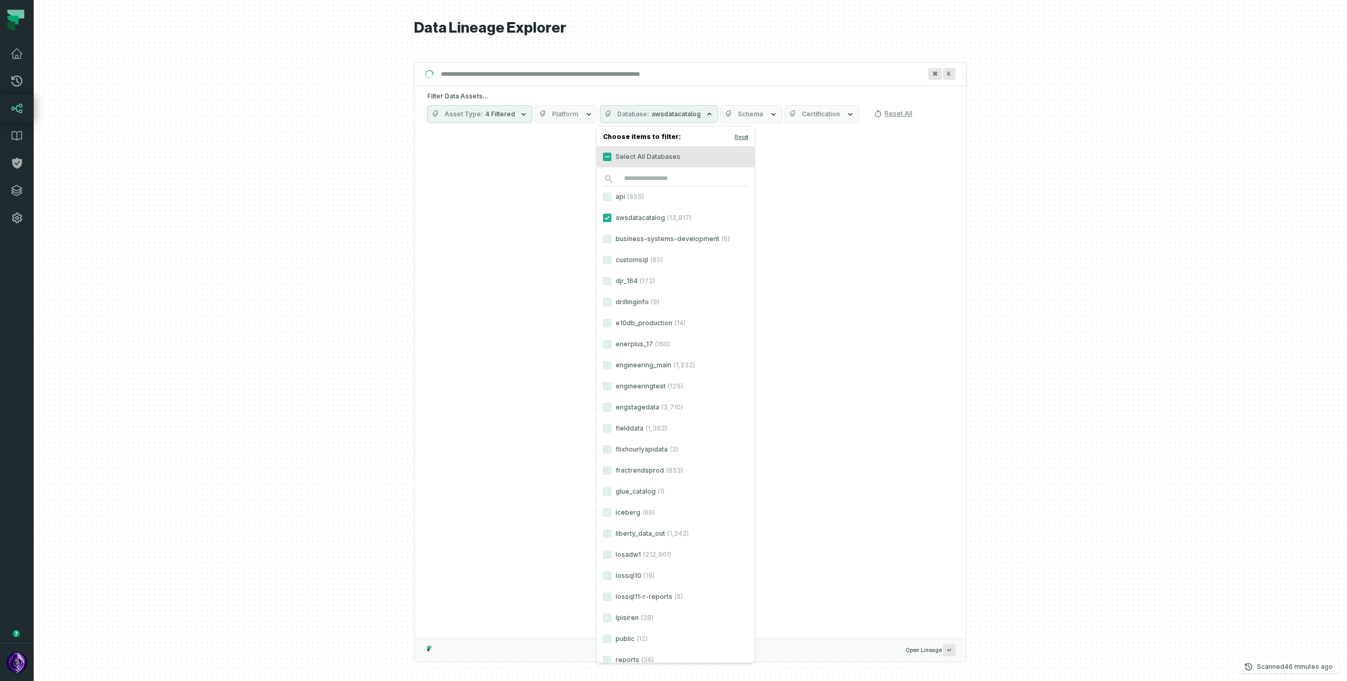
click at [672, 238] on label "business-systems-development (6)" at bounding box center [676, 238] width 158 height 21
click at [612, 238] on button "business-systems-development (6)" at bounding box center [607, 239] width 8 height 8
click at [856, 264] on div "Suggestions" at bounding box center [691, 383] width 552 height 509
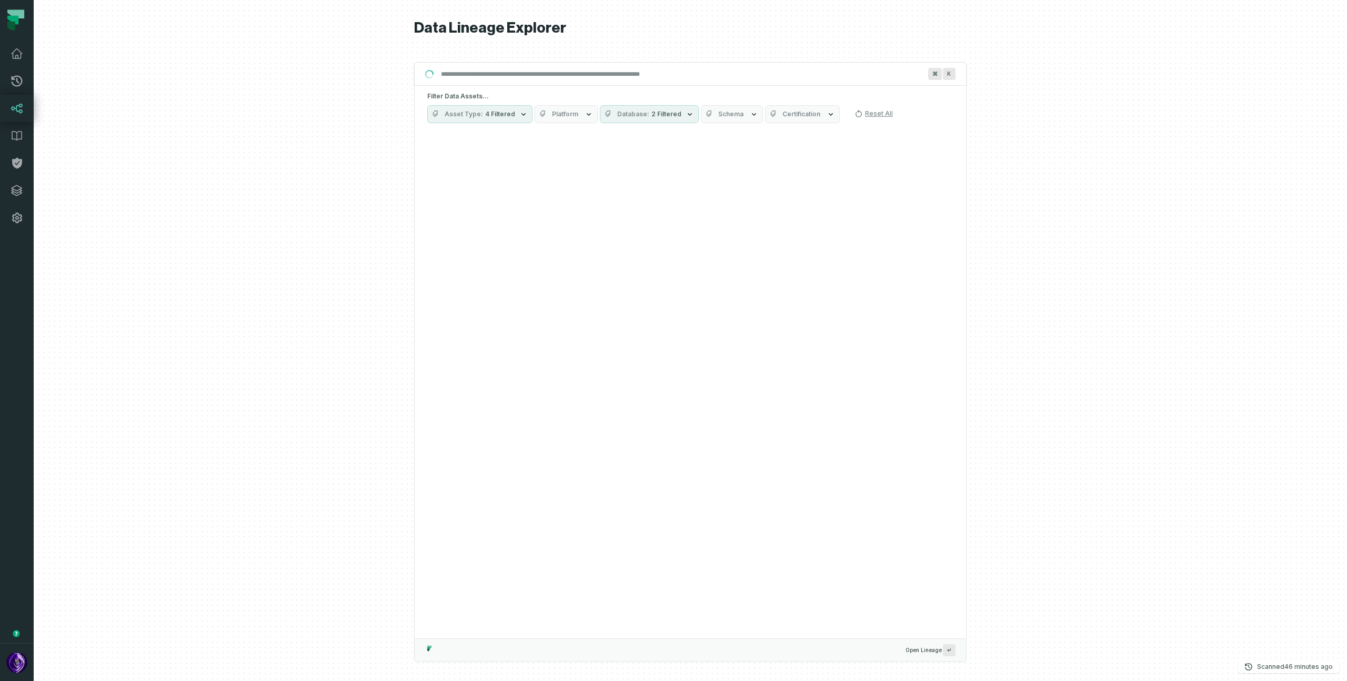
click at [653, 113] on span "2 Filtered" at bounding box center [667, 114] width 30 height 8
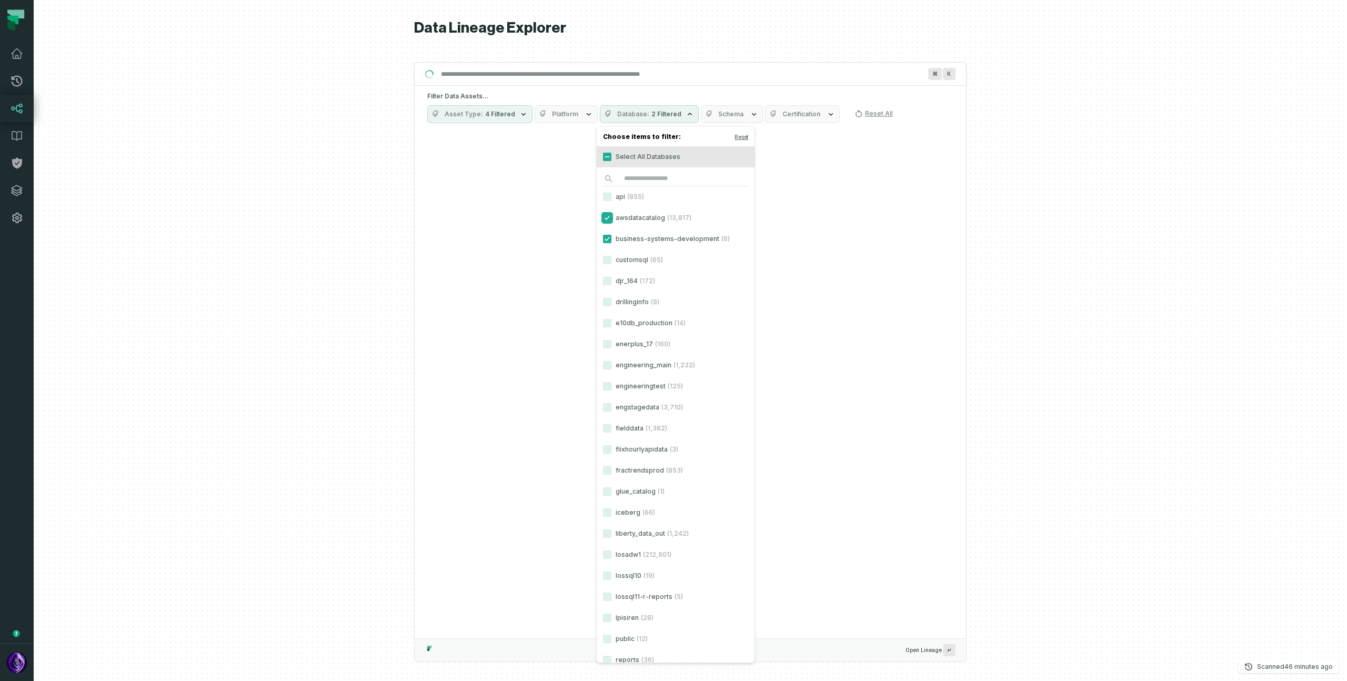
click at [604, 221] on button "awsdatacatalog (13,817)" at bounding box center [607, 218] width 8 height 8
click at [512, 216] on div "Suggestions" at bounding box center [691, 393] width 552 height 490
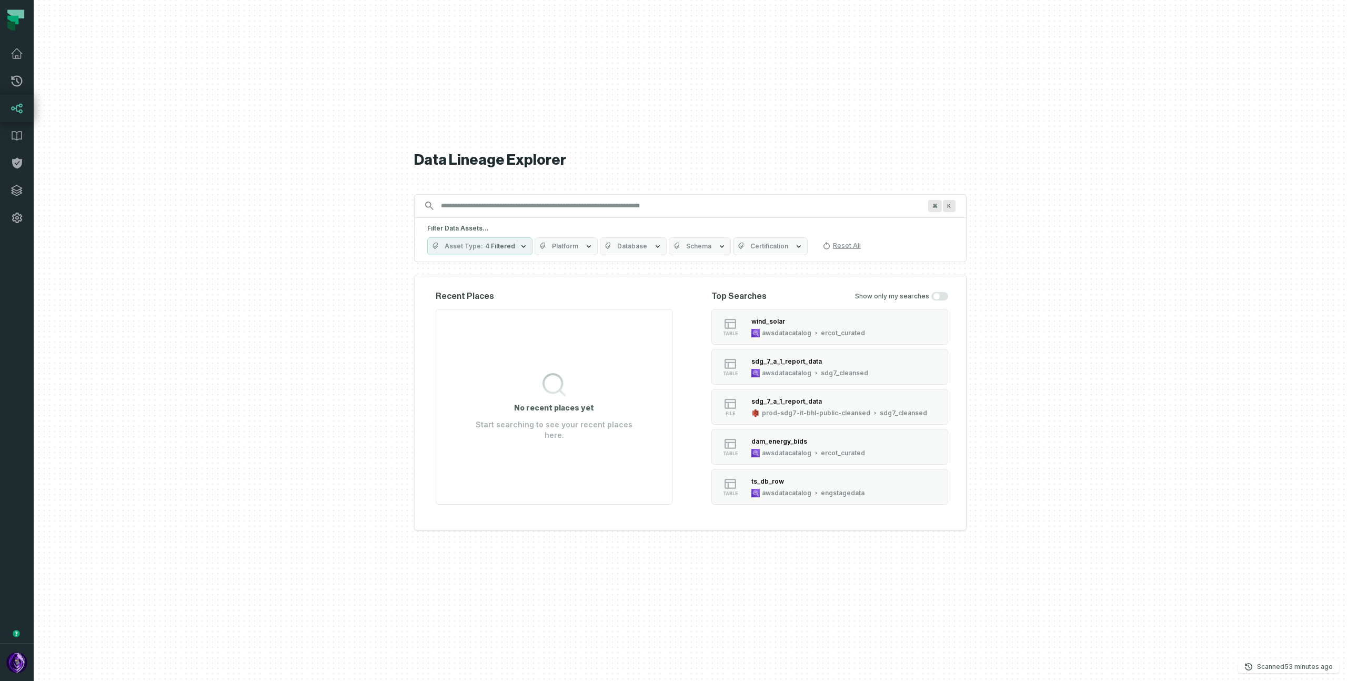
click at [1056, 291] on div at bounding box center [691, 340] width 1314 height 681
click at [509, 245] on span "4 Filtered" at bounding box center [500, 246] width 30 height 8
click at [620, 168] on h1 "Data Lineage Explorer" at bounding box center [690, 160] width 553 height 18
click at [622, 249] on span "Database" at bounding box center [632, 246] width 30 height 8
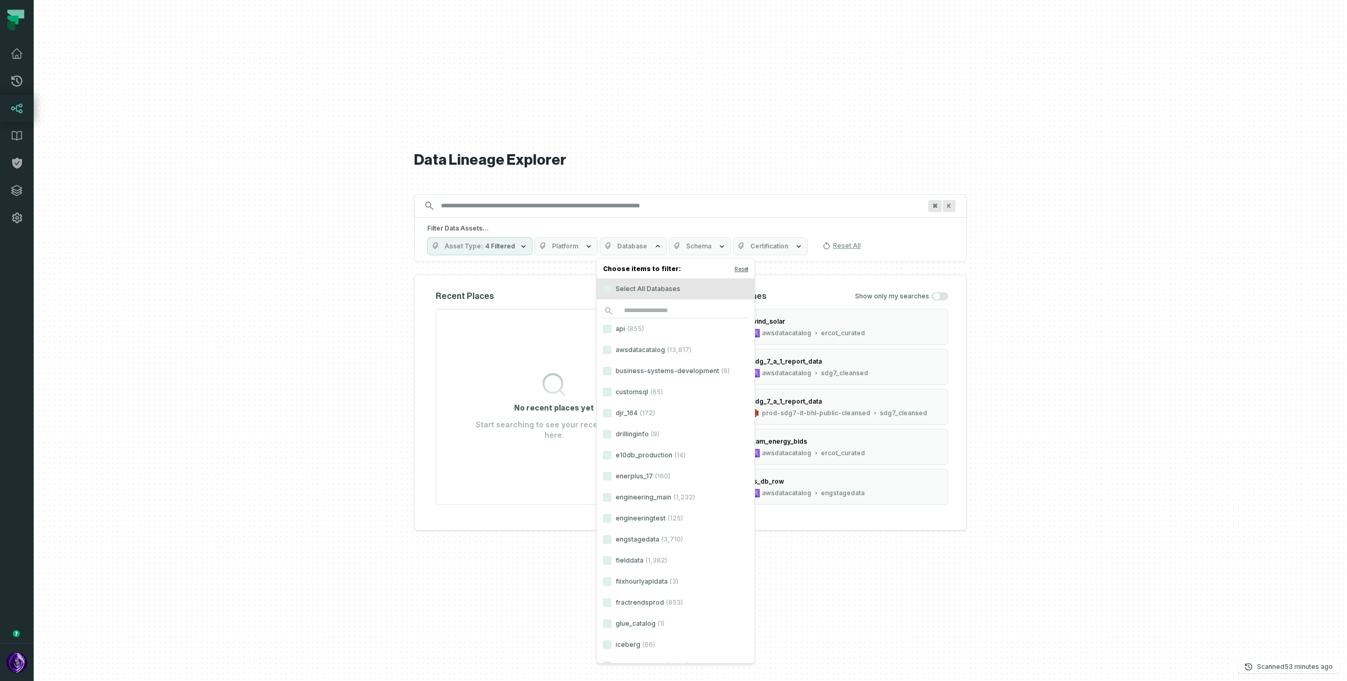
click at [617, 331] on label "api (855)" at bounding box center [676, 328] width 158 height 21
click at [612, 331] on button "api (855)" at bounding box center [607, 329] width 8 height 8
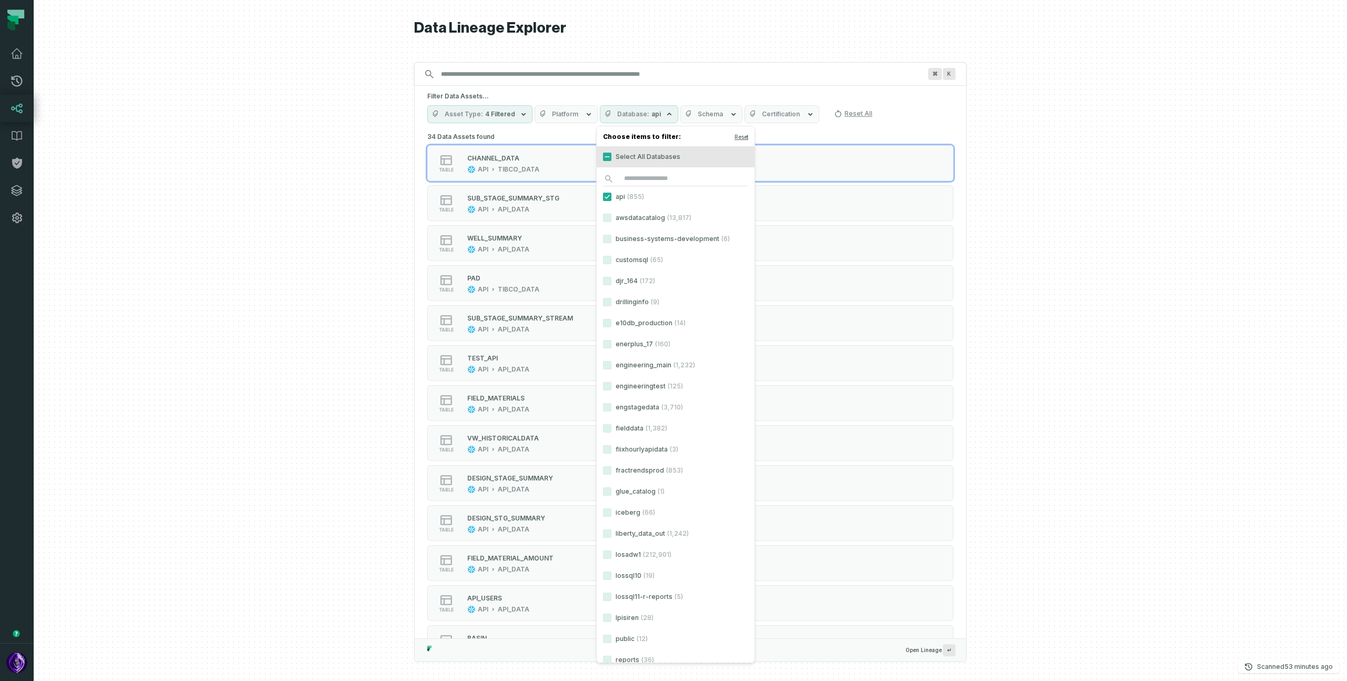
click at [693, 26] on h1 "Data Lineage Explorer" at bounding box center [690, 28] width 553 height 18
click at [573, 113] on icon "button" at bounding box center [577, 114] width 8 height 8
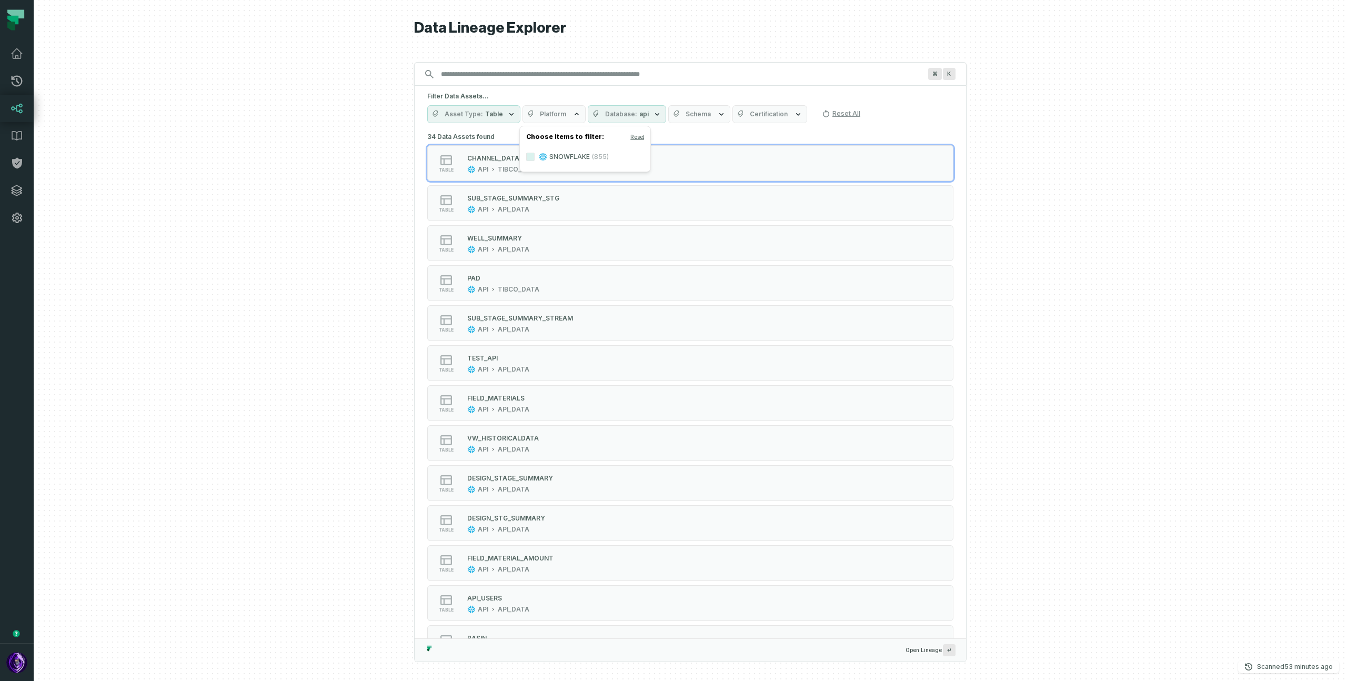
click at [664, 45] on div "Data Lineage Explorer Search for assets across the organization ⌘ K Filter Data…" at bounding box center [690, 340] width 553 height 681
click at [689, 118] on span "Schema" at bounding box center [698, 114] width 25 height 8
click at [735, 25] on h1 "Data Lineage Explorer" at bounding box center [690, 28] width 553 height 18
click at [750, 115] on span "Certification" at bounding box center [769, 114] width 38 height 8
click at [732, 27] on h1 "Data Lineage Explorer" at bounding box center [690, 28] width 553 height 18
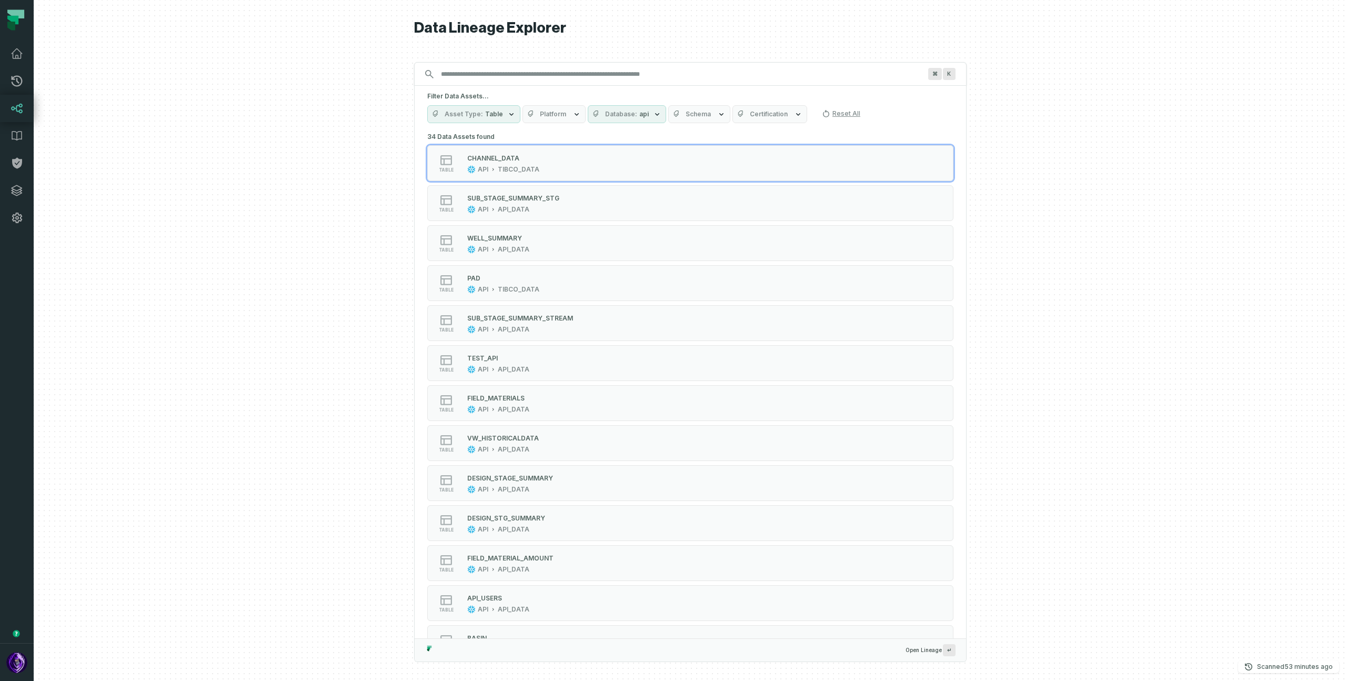
click at [616, 118] on button "Database api" at bounding box center [627, 114] width 78 height 18
click at [595, 162] on label "api (855)" at bounding box center [650, 156] width 131 height 21
click at [595, 161] on button "api (855)" at bounding box center [595, 157] width 8 height 8
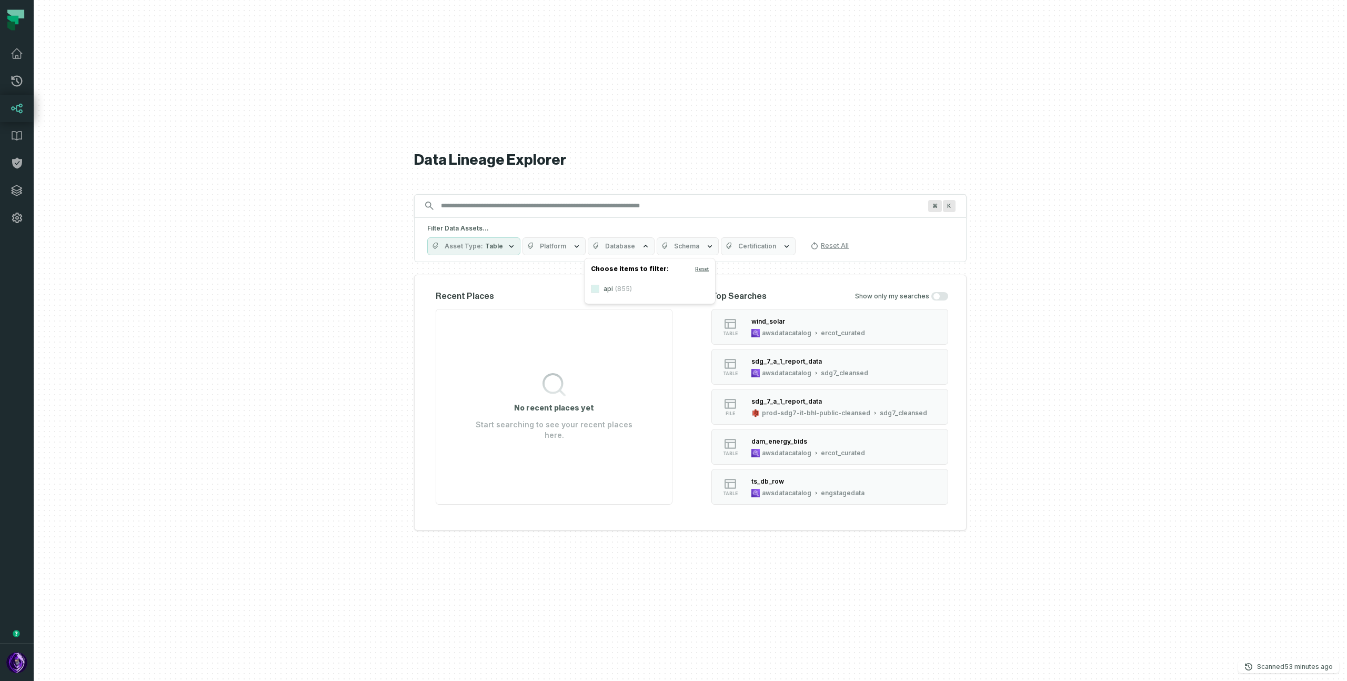
click at [706, 110] on div "Data Lineage Explorer Search for assets across the organization ⌘ K Filter Data…" at bounding box center [690, 340] width 553 height 681
click at [503, 246] on span "4 Filtered" at bounding box center [500, 246] width 30 height 8
click at [439, 311] on button "Dashboard (52,885)" at bounding box center [438, 310] width 8 height 8
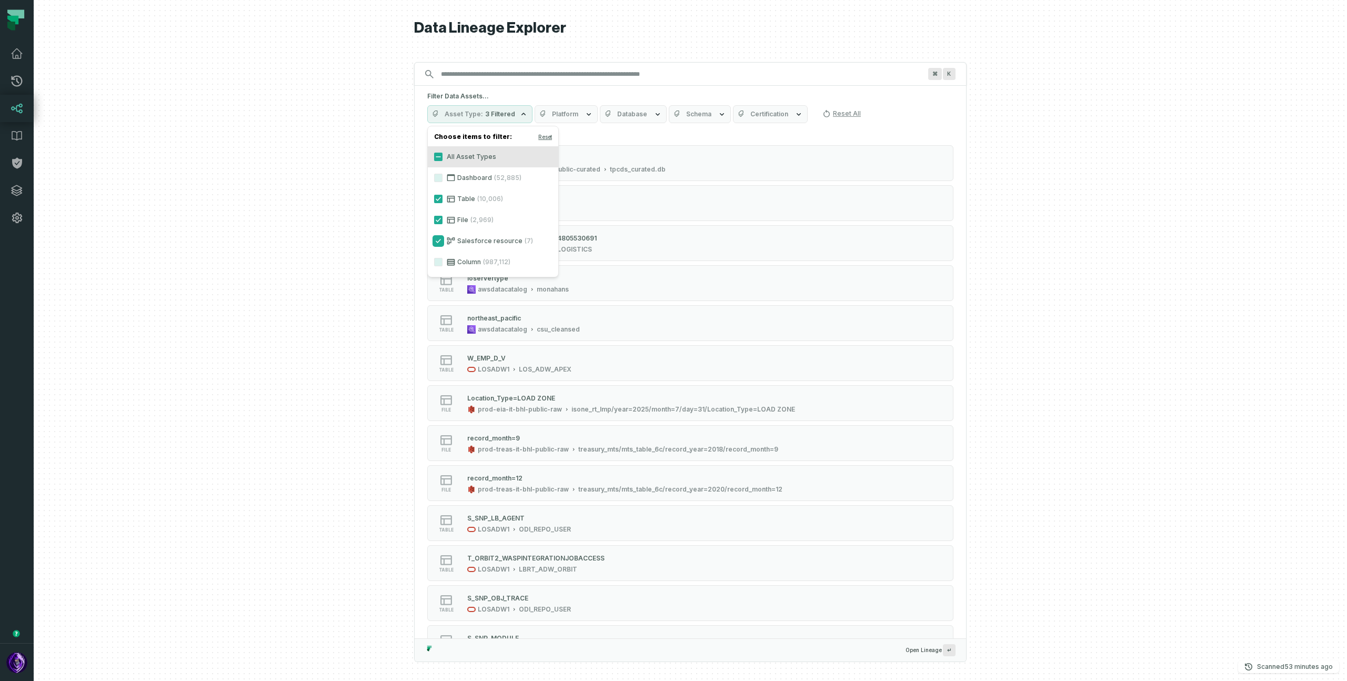
click at [441, 239] on button "Salesforce resource (7)" at bounding box center [438, 241] width 8 height 8
click at [440, 199] on button "Table (10,006)" at bounding box center [438, 199] width 8 height 8
click at [370, 192] on div at bounding box center [691, 340] width 1314 height 681
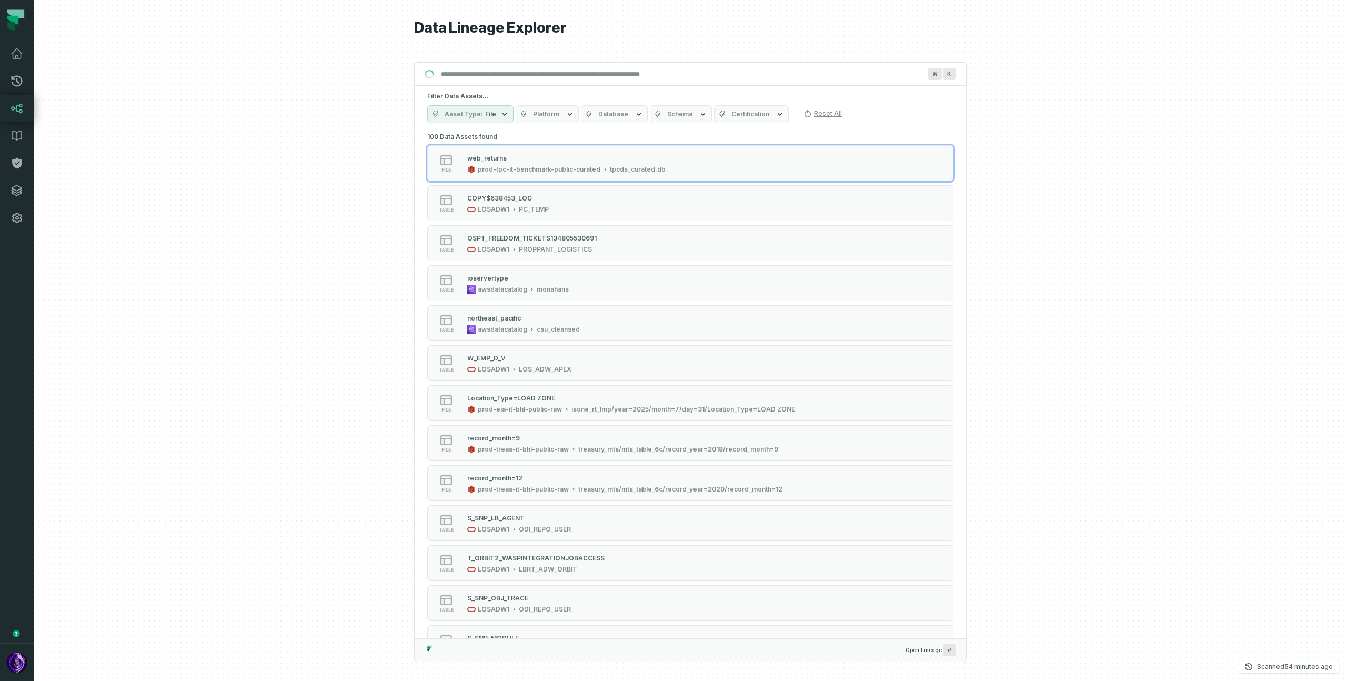
click at [596, 108] on button "Database" at bounding box center [614, 114] width 67 height 18
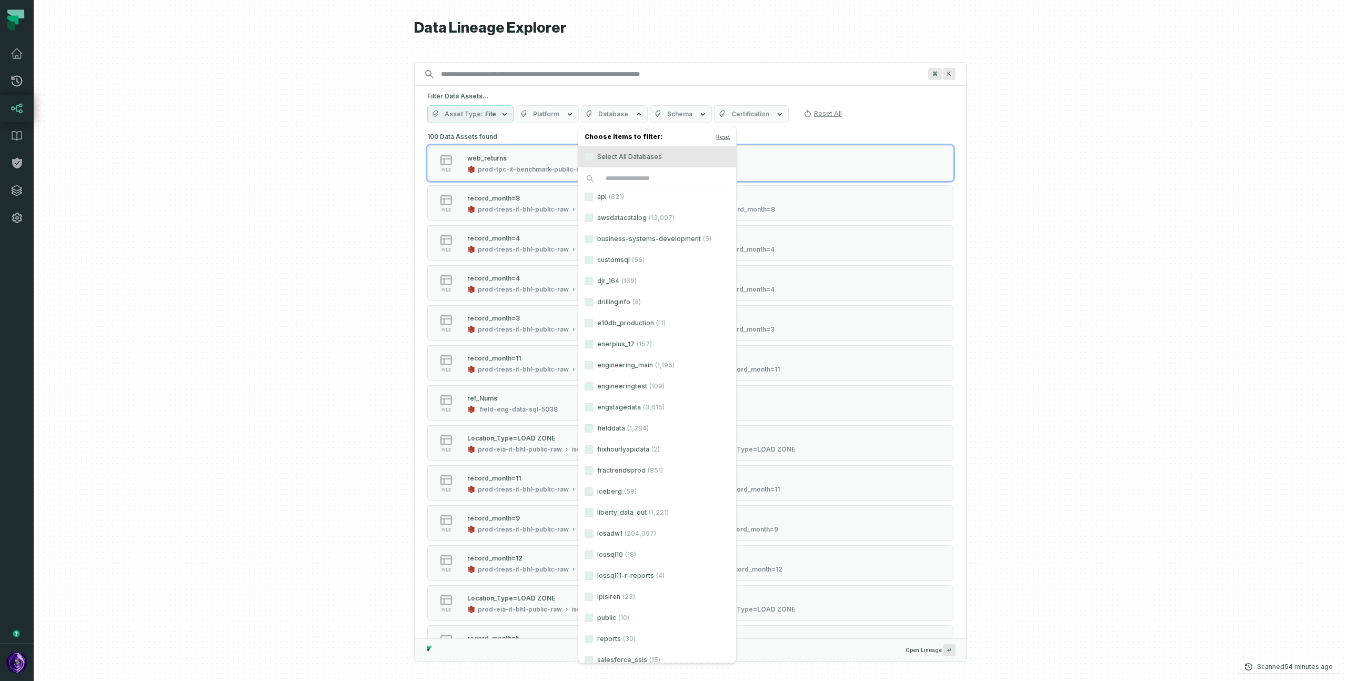
click at [642, 26] on h1 "Data Lineage Explorer" at bounding box center [690, 28] width 553 height 18
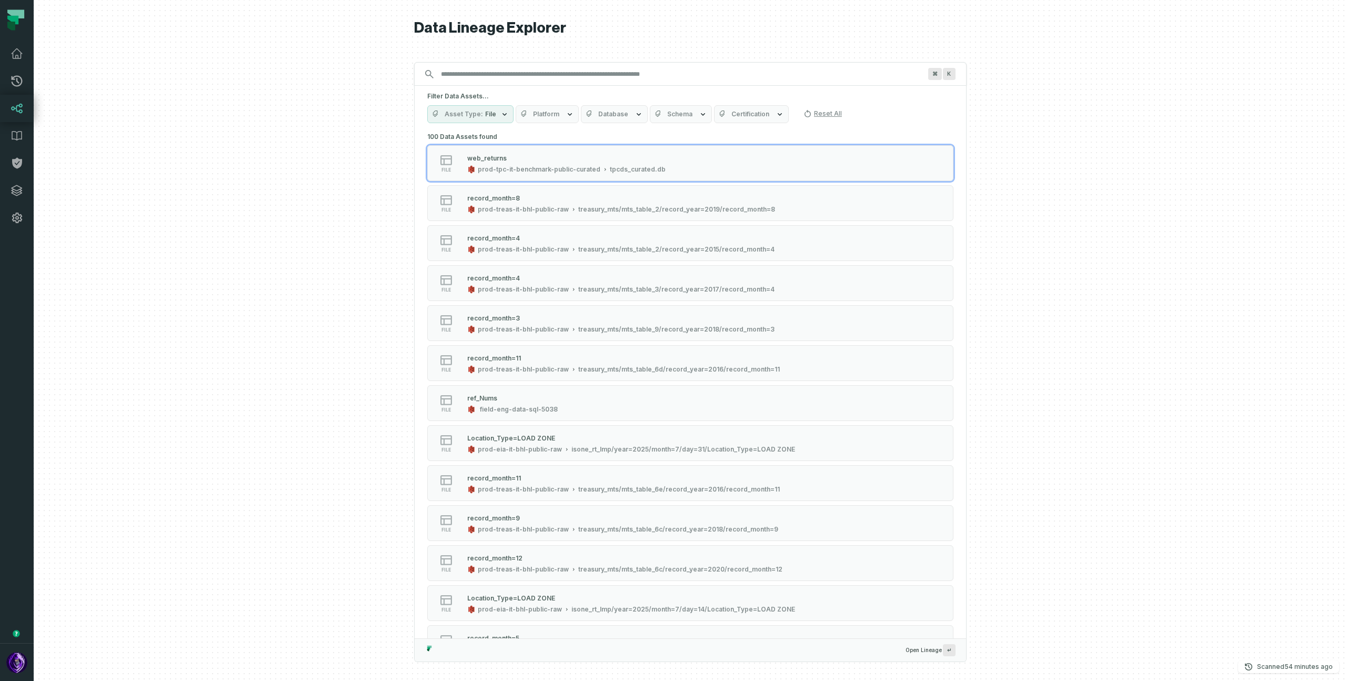
click at [559, 107] on button "Platform" at bounding box center [547, 114] width 63 height 18
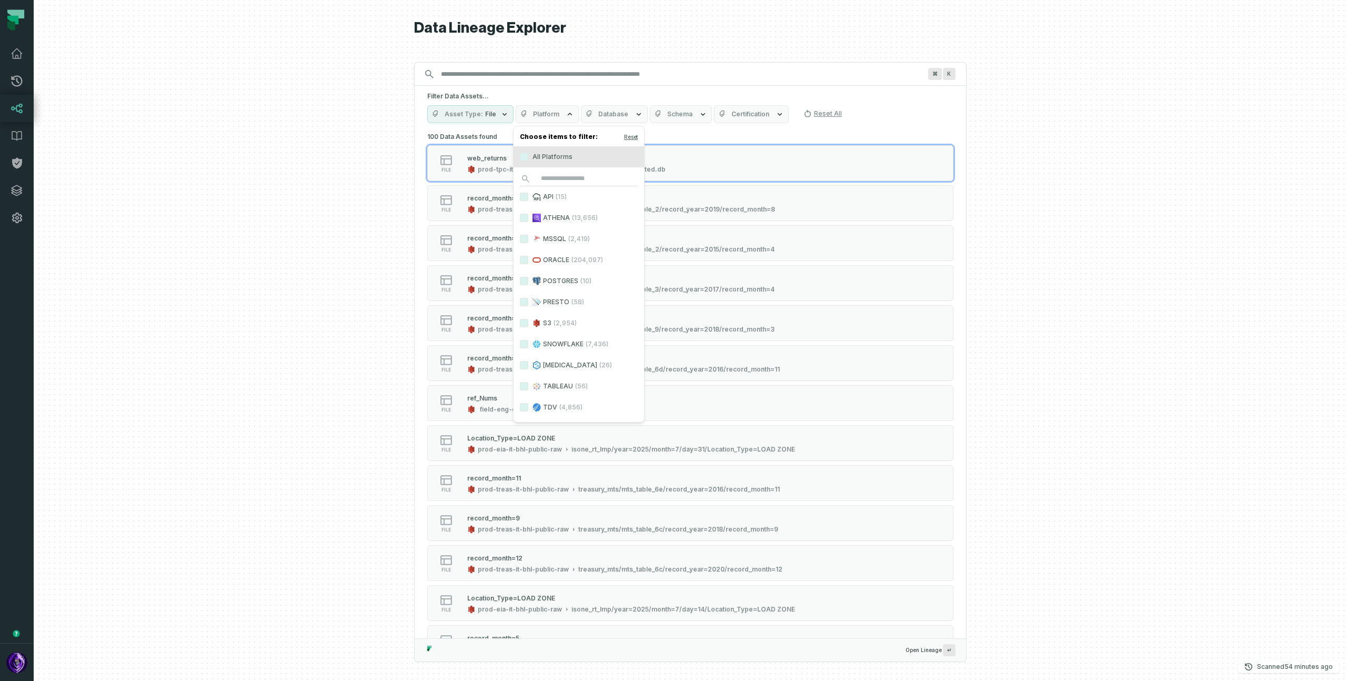
click at [649, 32] on h1 "Data Lineage Explorer" at bounding box center [690, 28] width 553 height 18
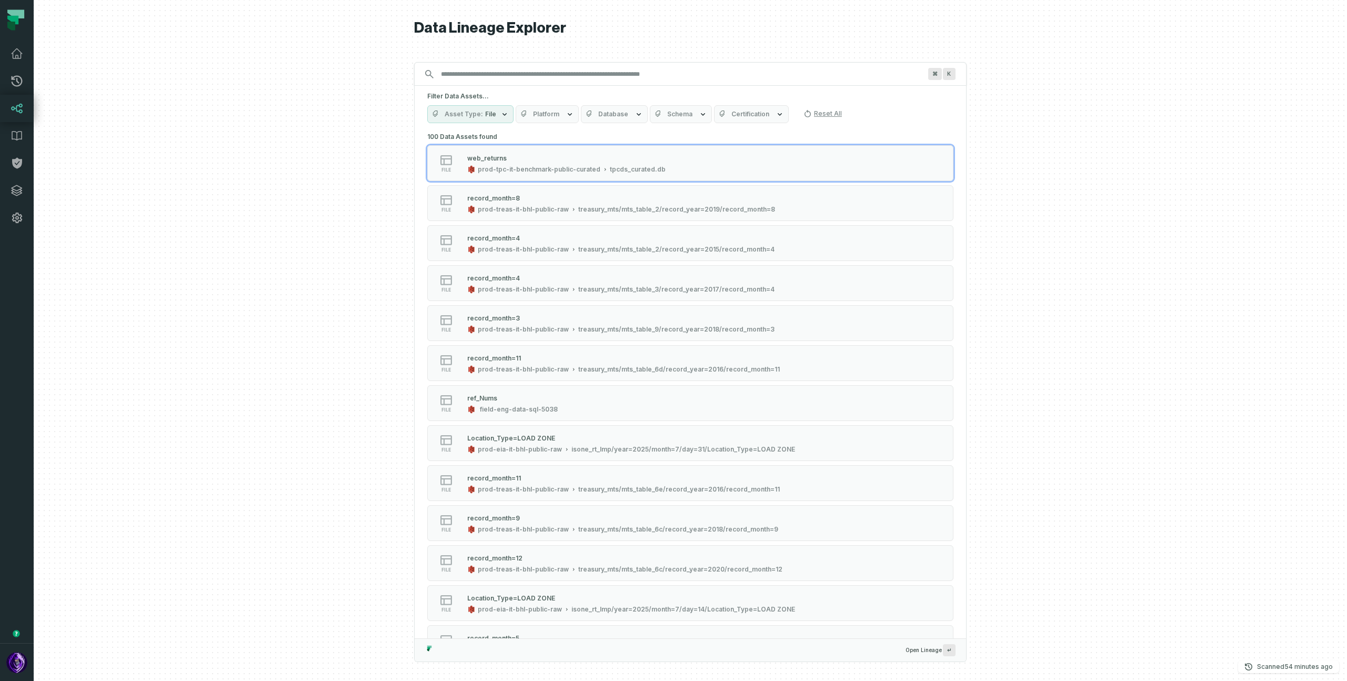
click at [621, 120] on button "Database" at bounding box center [614, 114] width 67 height 18
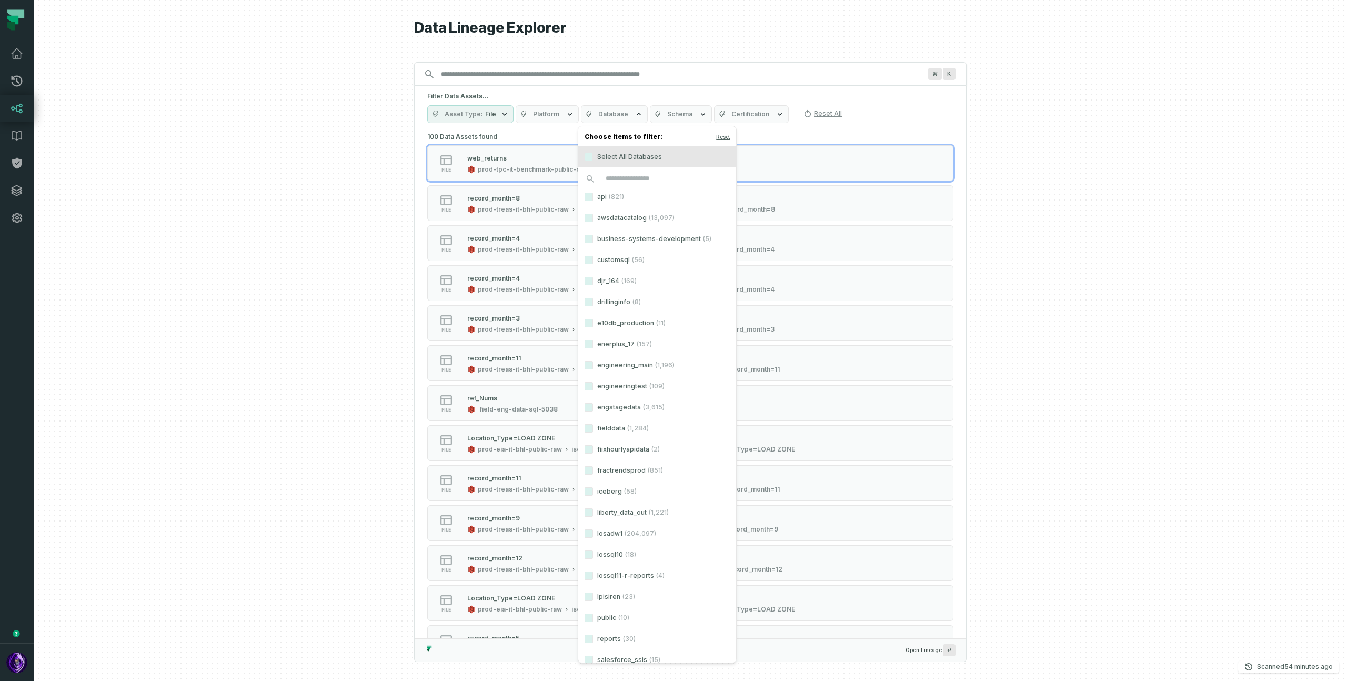
click at [609, 321] on label "e10db_production (11)" at bounding box center [657, 323] width 158 height 21
click at [593, 321] on button "e10db_production (11)" at bounding box center [589, 323] width 8 height 8
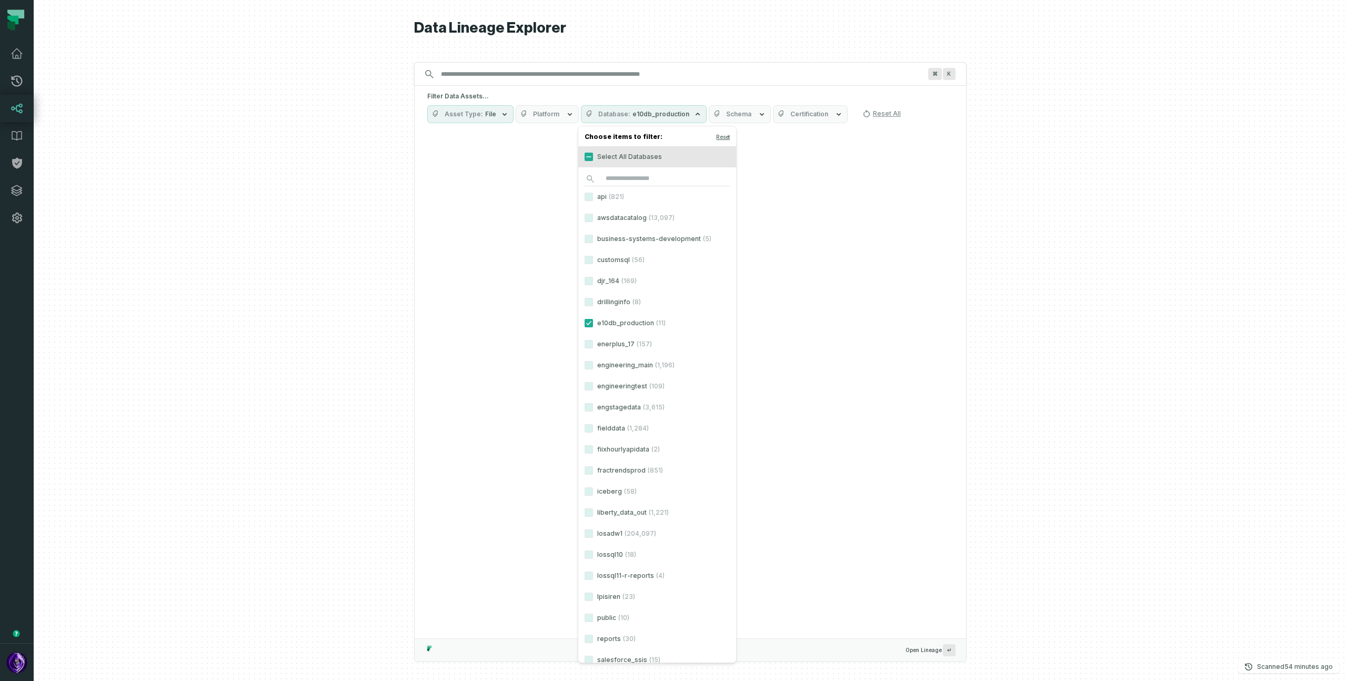
click at [285, 165] on div at bounding box center [691, 340] width 1314 height 681
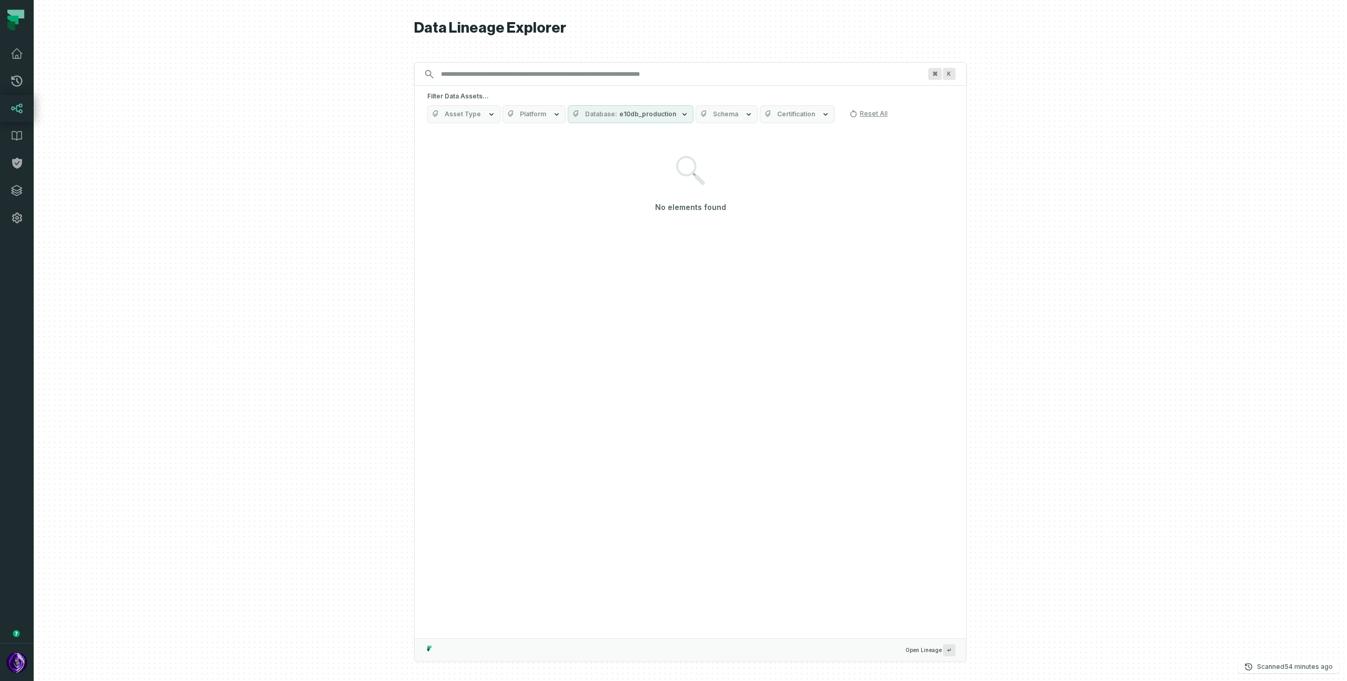
click at [479, 108] on button "Asset Type" at bounding box center [463, 114] width 73 height 18
click at [368, 257] on div at bounding box center [691, 340] width 1314 height 681
click at [670, 121] on button "Database e10db_production" at bounding box center [631, 114] width 126 height 18
click at [489, 121] on button "Asset Type" at bounding box center [463, 114] width 73 height 18
click at [474, 157] on label "Column (11)" at bounding box center [493, 156] width 131 height 21
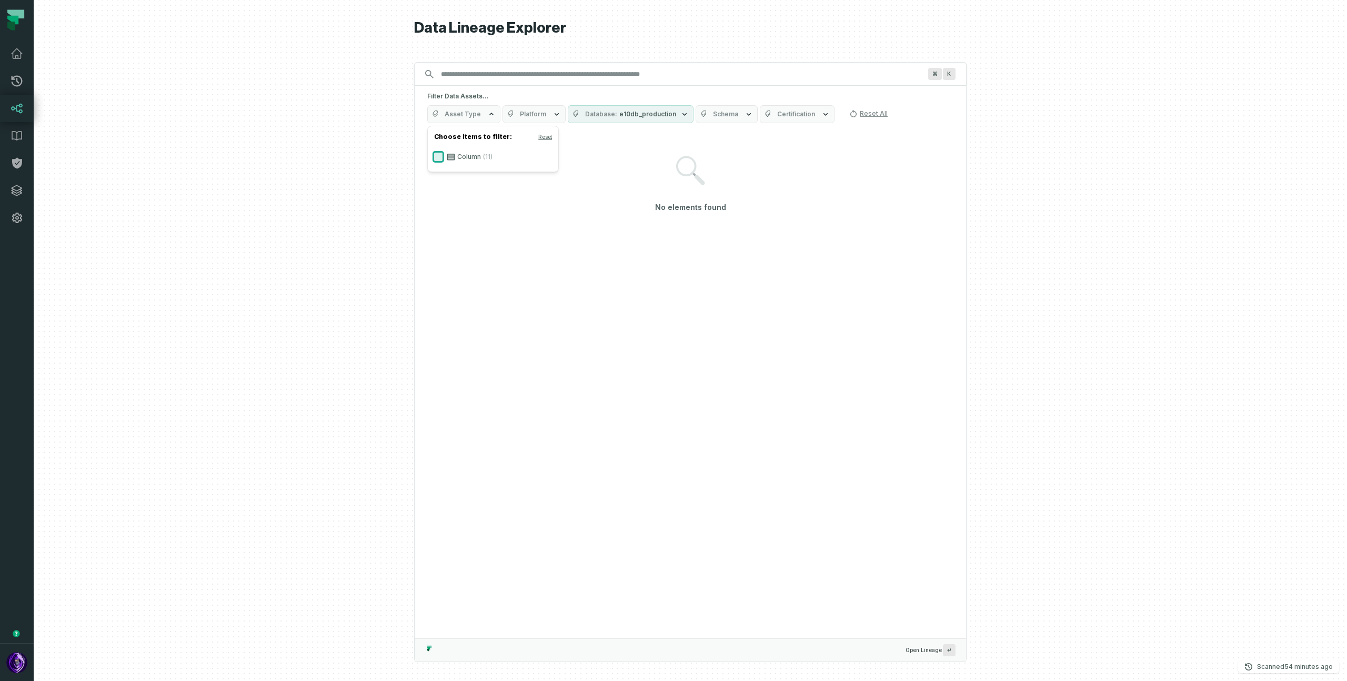
click at [443, 157] on button "Column (11)" at bounding box center [438, 157] width 8 height 8
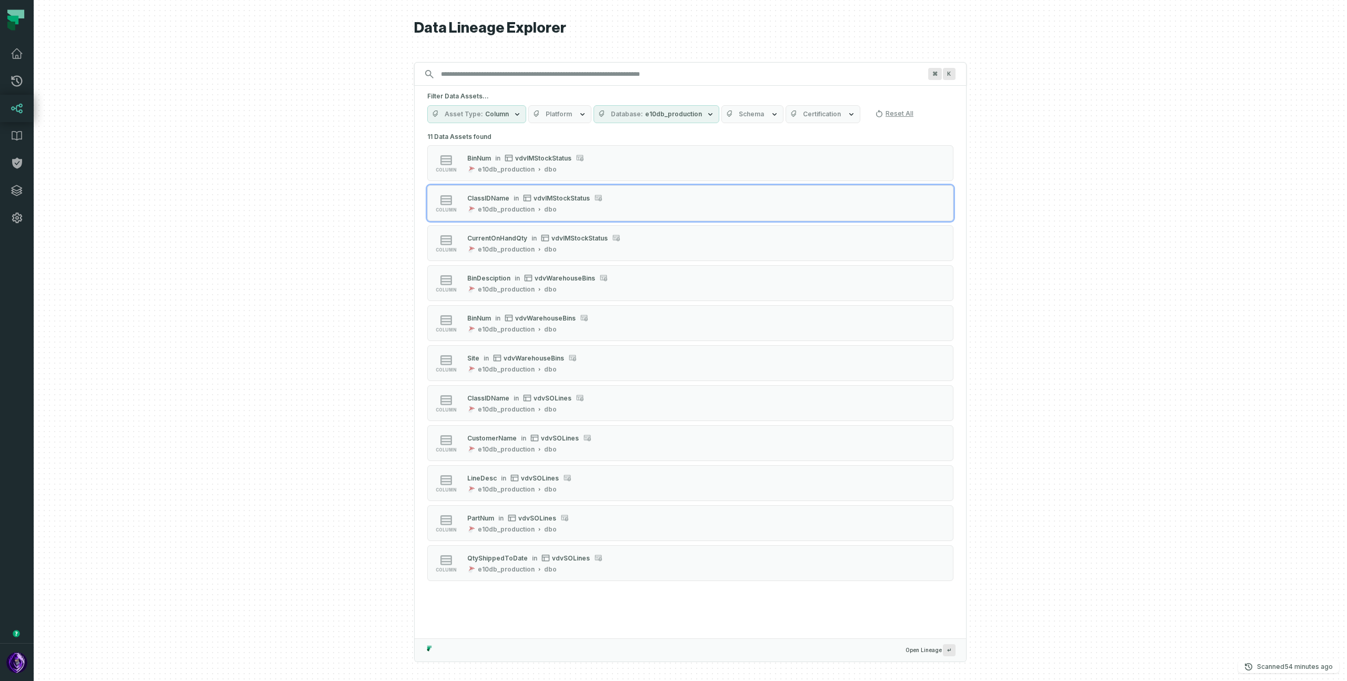
click at [624, 196] on div "column ClassIDName in vdvIMStockStatus e10db_production dbo" at bounding box center [560, 203] width 263 height 21
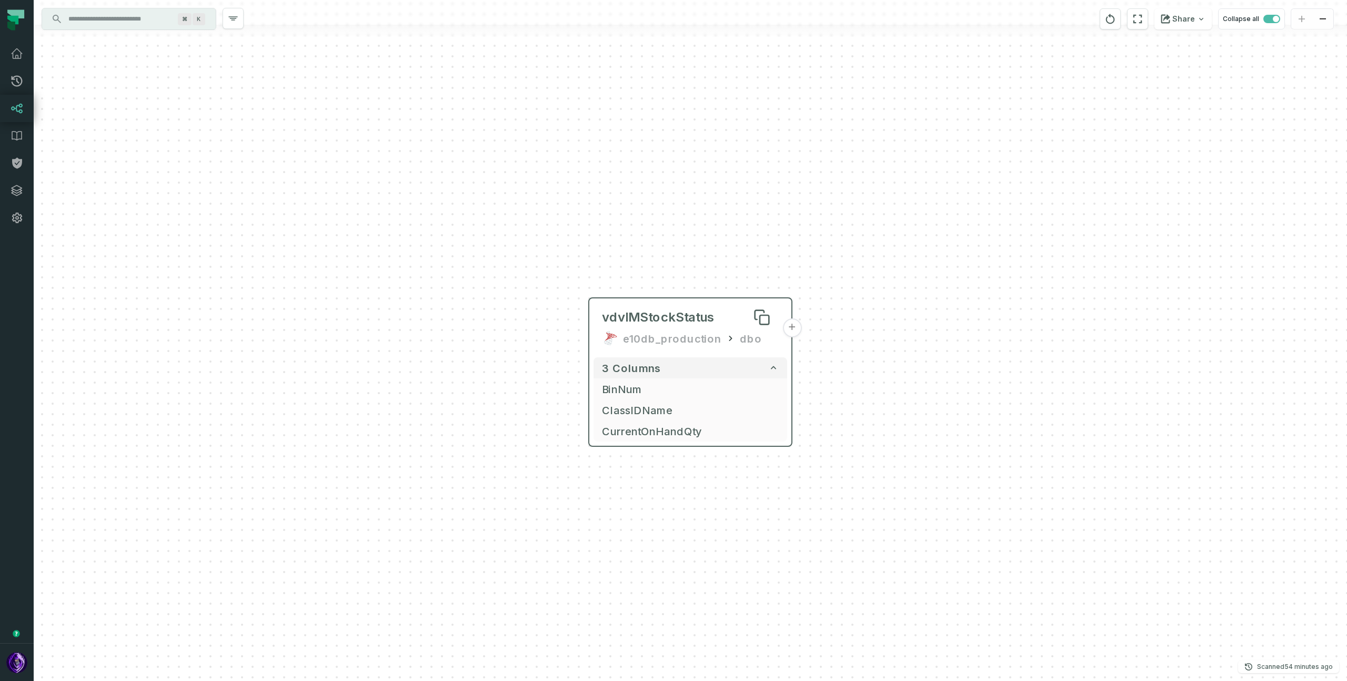
click at [685, 318] on span "vdvIMStockStatus" at bounding box center [658, 317] width 113 height 17
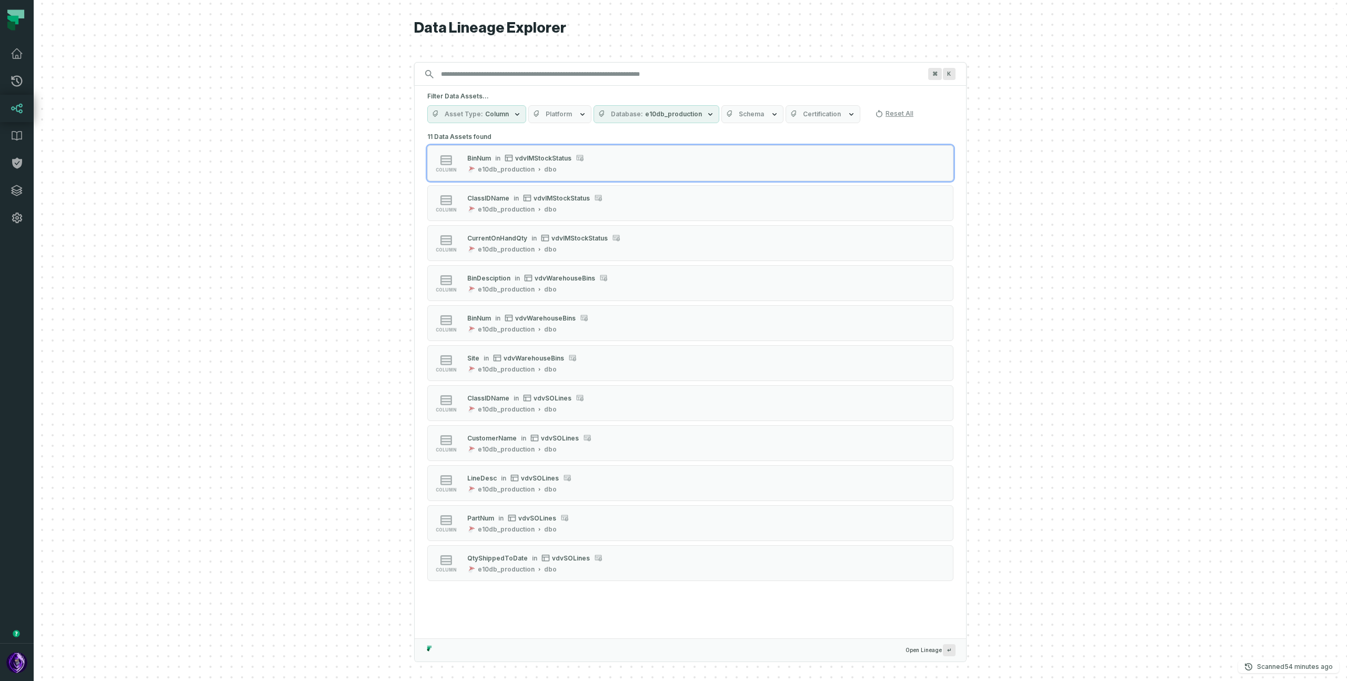
click at [495, 108] on button "Asset Type Column" at bounding box center [476, 114] width 99 height 18
click at [513, 113] on icon "button" at bounding box center [517, 114] width 8 height 8
click at [551, 134] on button "Reset" at bounding box center [545, 137] width 14 height 8
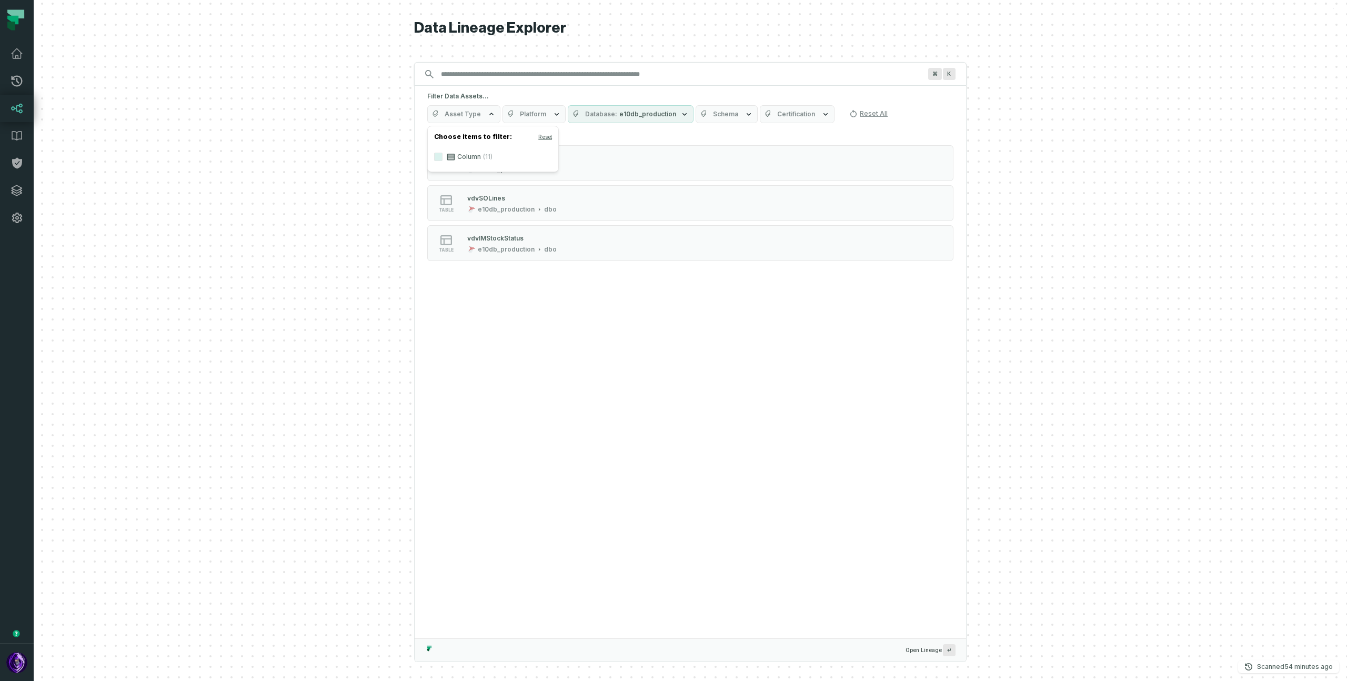
click at [474, 108] on button "Asset Type" at bounding box center [463, 114] width 73 height 18
click at [466, 117] on span "Asset Type" at bounding box center [464, 114] width 38 height 8
click at [521, 331] on div "3 Data Assets found table vdvWarehouseBins e10db_production dbo table vdvSOLine…" at bounding box center [691, 383] width 552 height 509
click at [733, 114] on span "Schema" at bounding box center [745, 114] width 25 height 8
click at [742, 492] on div "3 Data Assets found table vdvWarehouseBins e10db_production dbo table vdvSOLine…" at bounding box center [691, 383] width 552 height 509
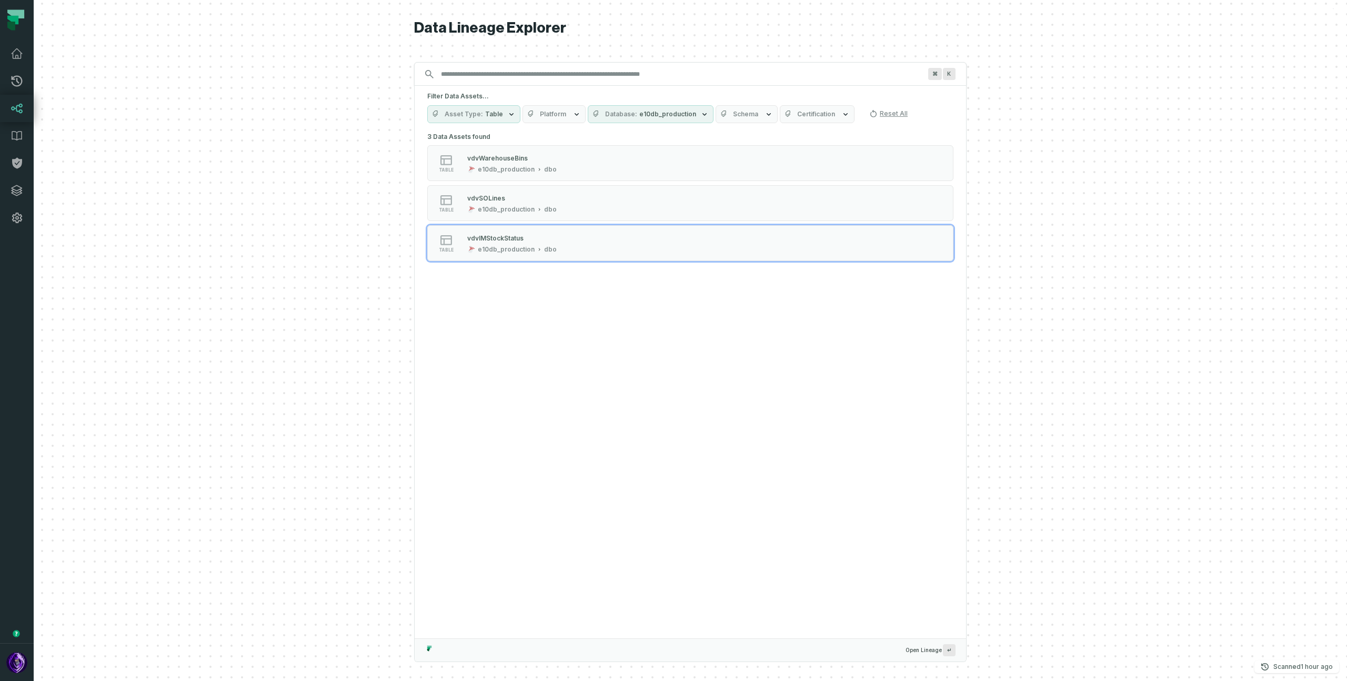
click at [226, 229] on div at bounding box center [691, 340] width 1314 height 681
click at [1053, 149] on div at bounding box center [691, 340] width 1314 height 681
click at [235, 358] on div at bounding box center [691, 340] width 1314 height 681
click at [1139, 293] on div at bounding box center [691, 340] width 1314 height 681
